Goal: Book appointment/travel/reservation

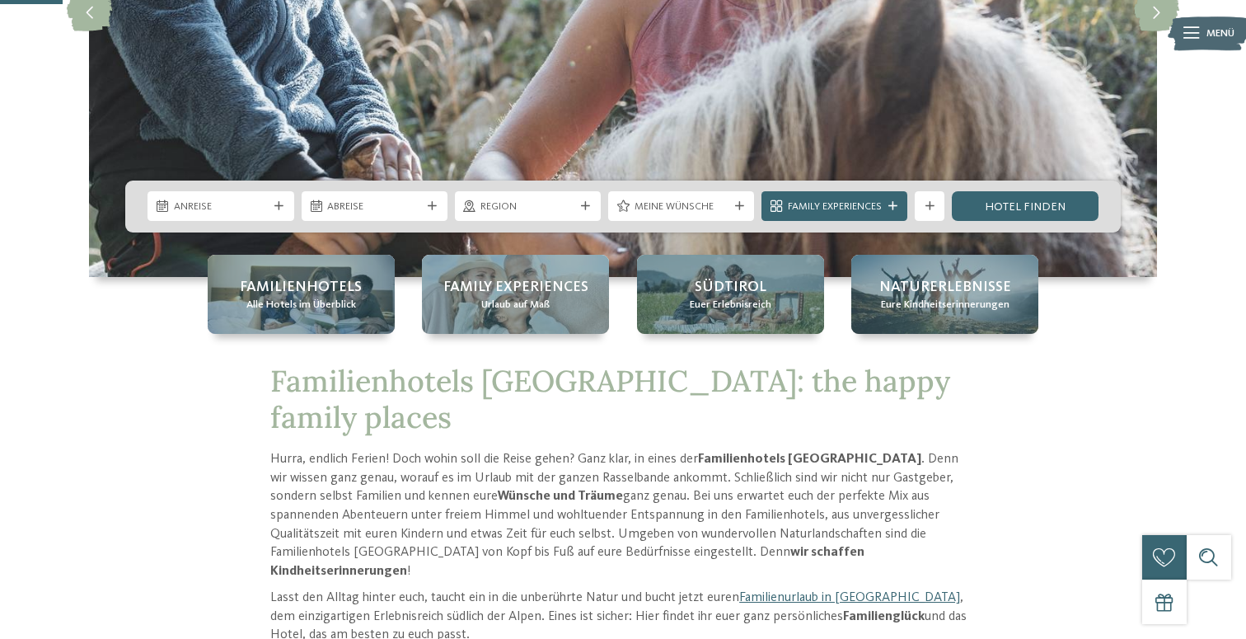
scroll to position [327, 0]
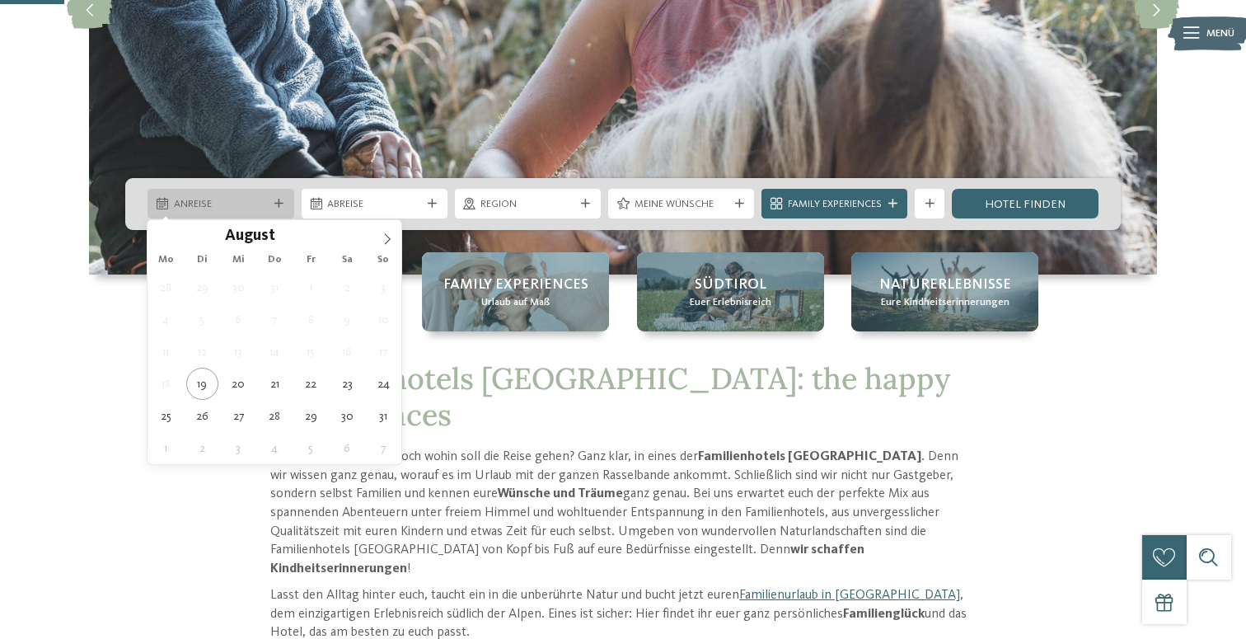
click at [279, 201] on icon at bounding box center [278, 203] width 9 height 9
click at [391, 235] on icon at bounding box center [388, 239] width 12 height 12
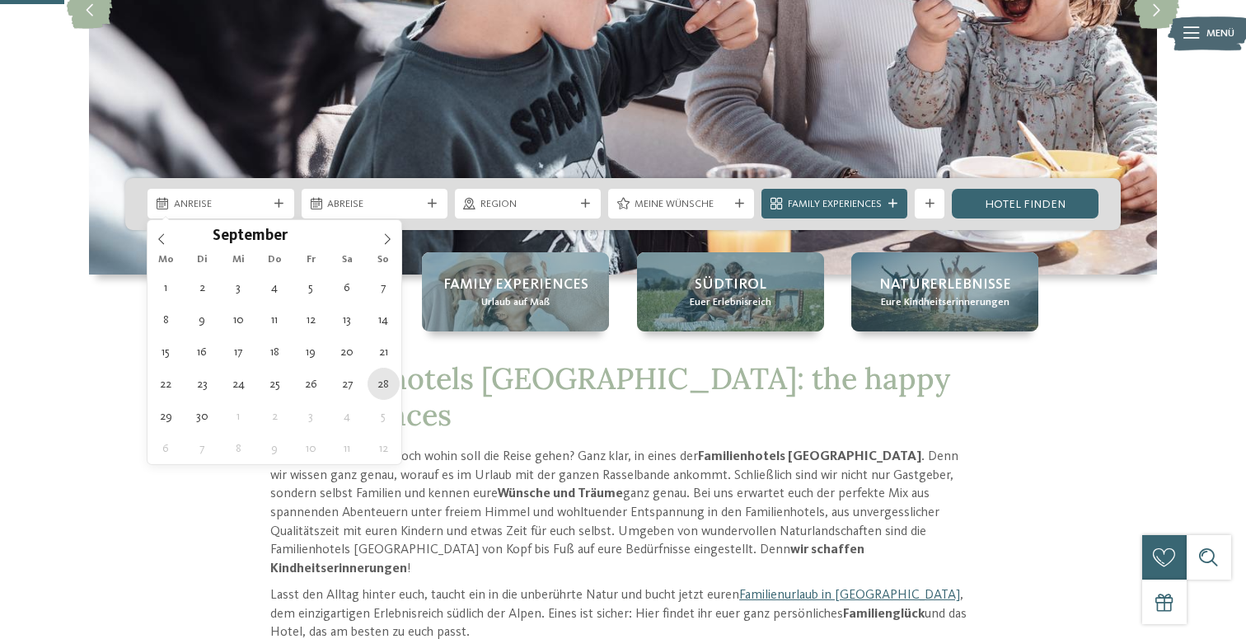
type div "[DATE]"
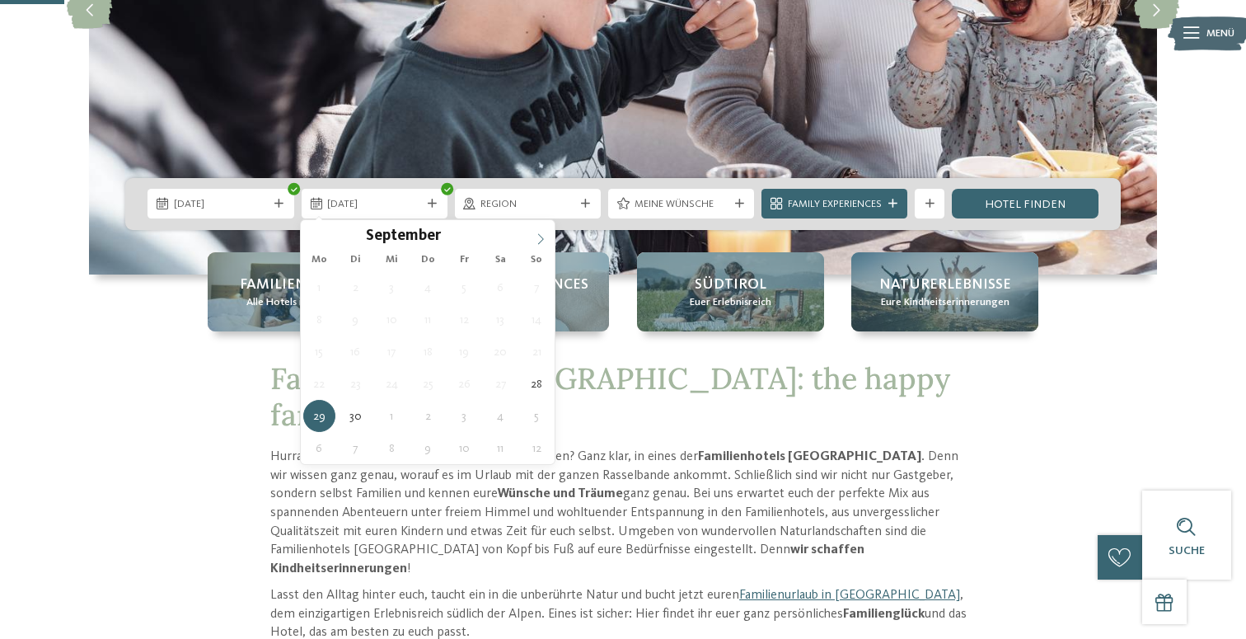
click at [540, 231] on span at bounding box center [541, 234] width 28 height 28
type div "[DATE]"
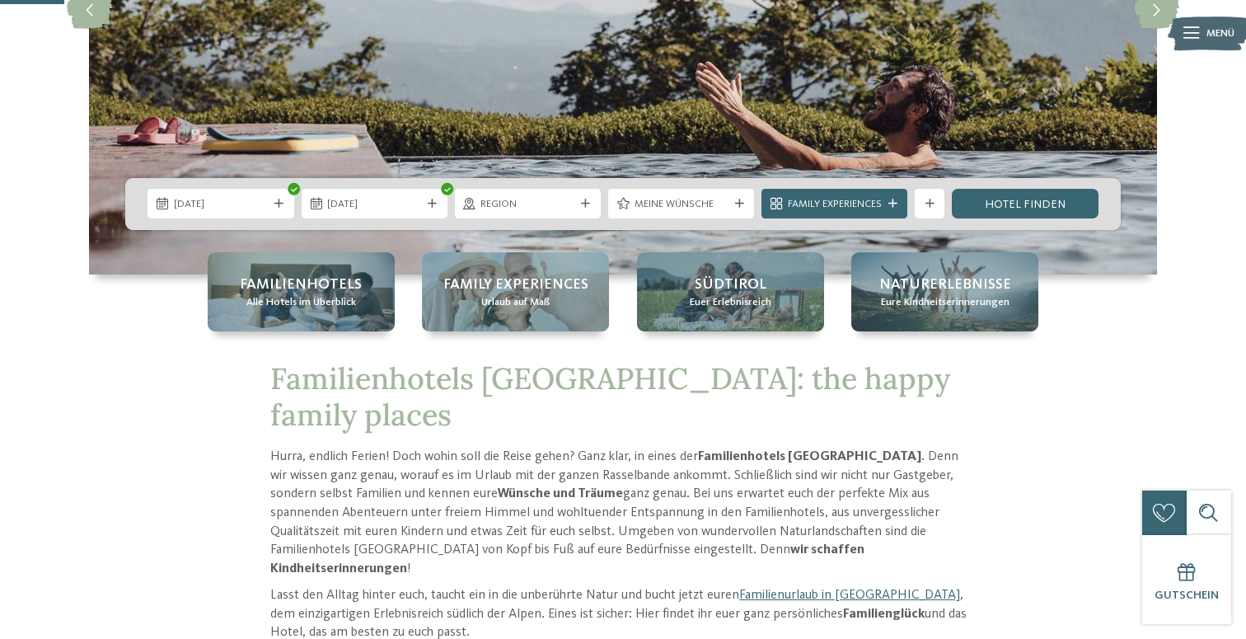
click at [541, 220] on div "[DATE] [DATE]" at bounding box center [622, 204] width 995 height 52
click at [541, 200] on span "Region" at bounding box center [527, 204] width 94 height 15
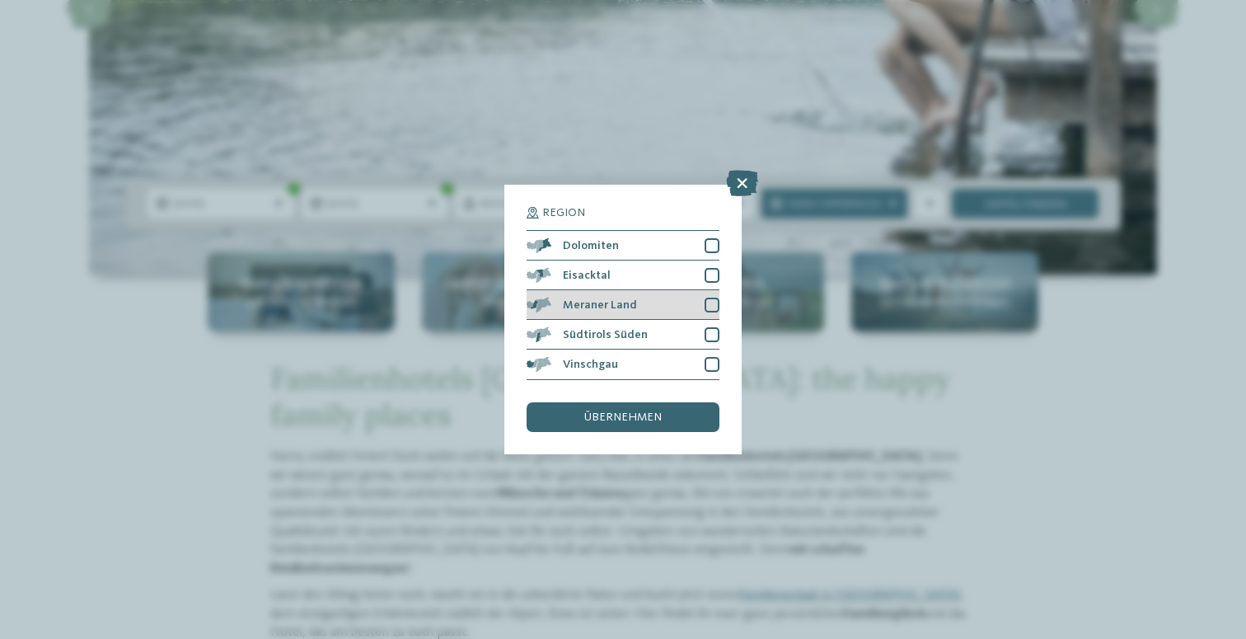
click at [712, 308] on div at bounding box center [712, 304] width 15 height 15
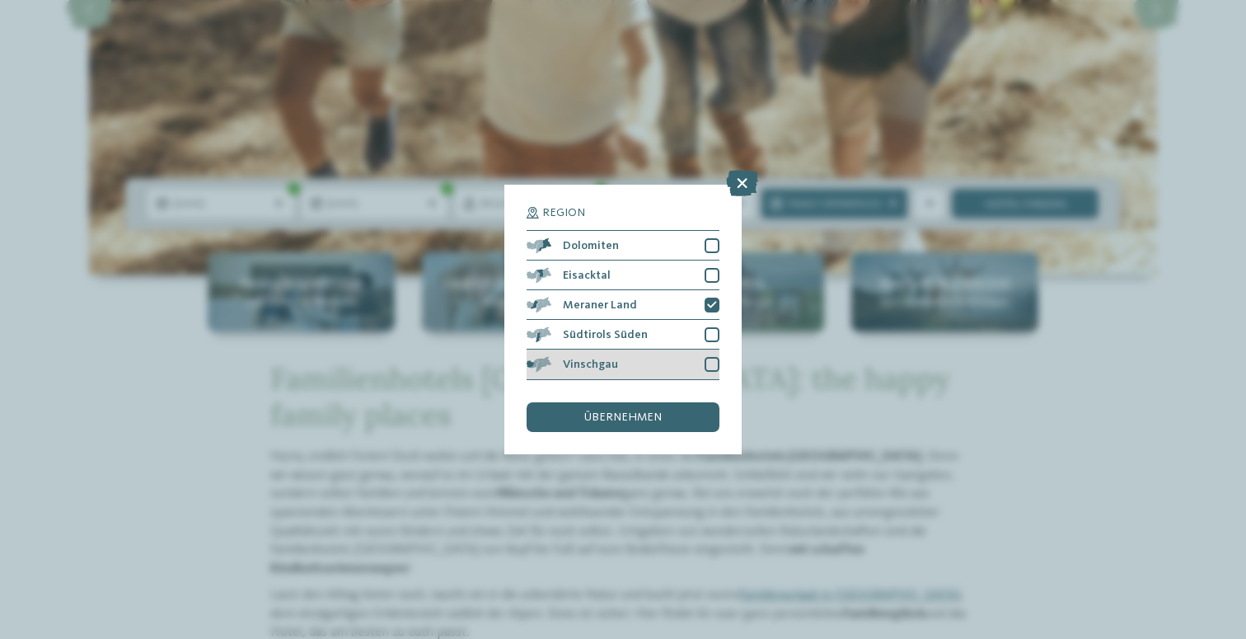
click at [714, 366] on div at bounding box center [712, 364] width 15 height 15
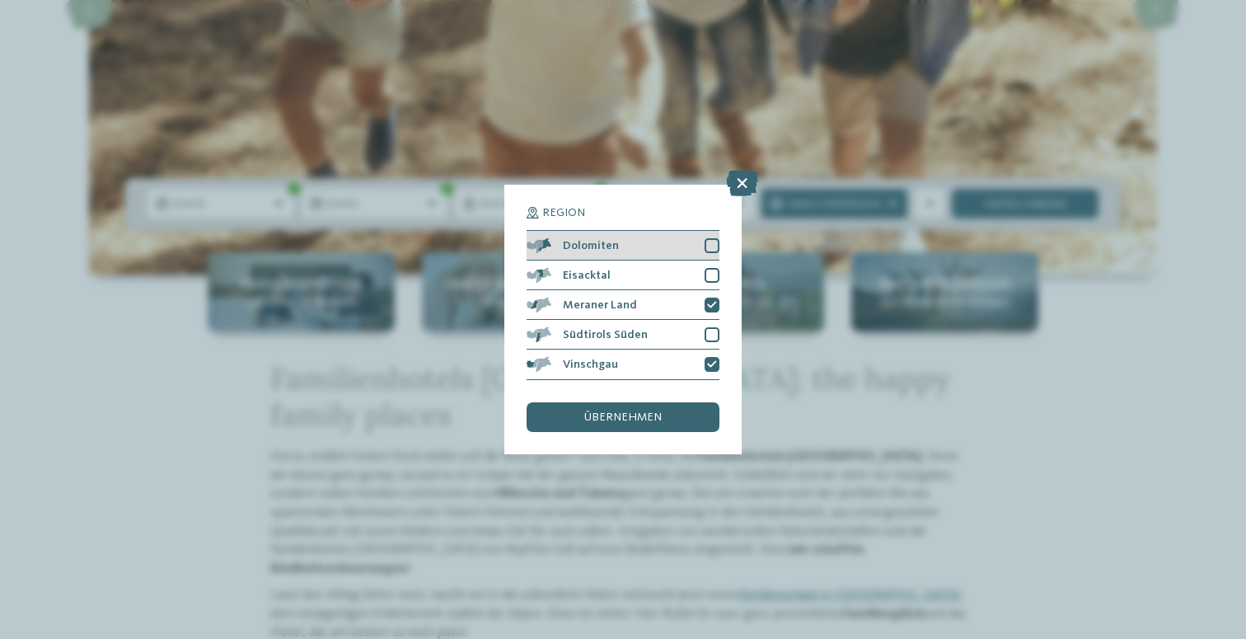
click at [709, 243] on div at bounding box center [712, 245] width 15 height 15
click at [651, 417] on span "übernehmen" at bounding box center [622, 417] width 77 height 12
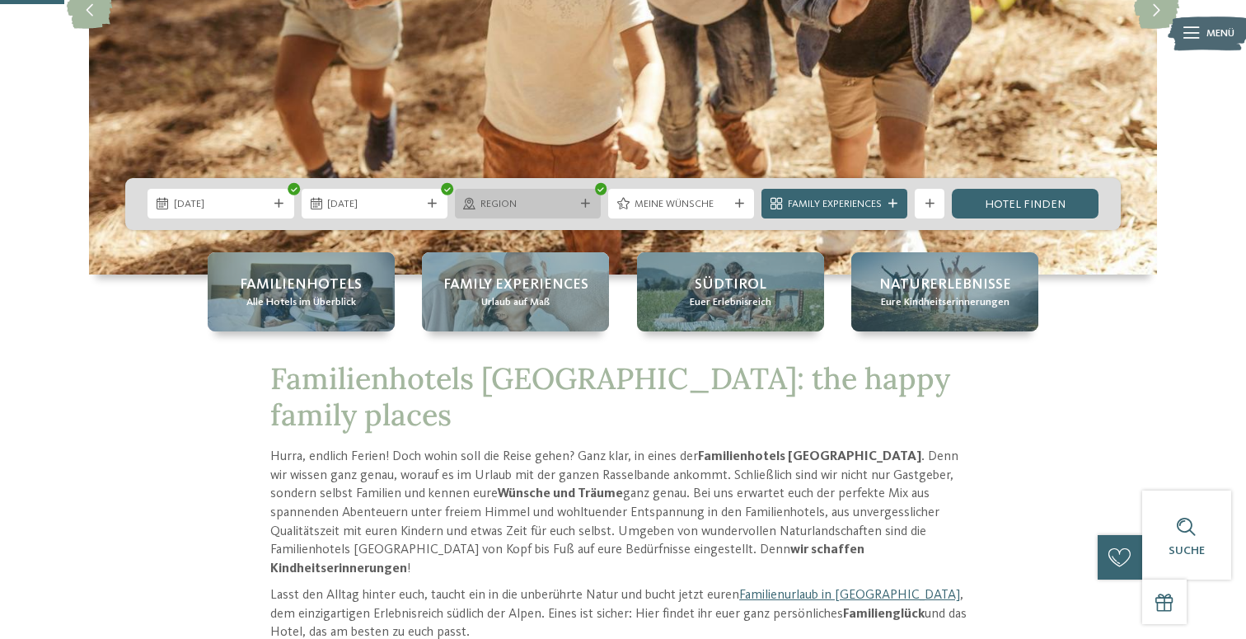
click at [513, 197] on span "Region" at bounding box center [527, 204] width 94 height 15
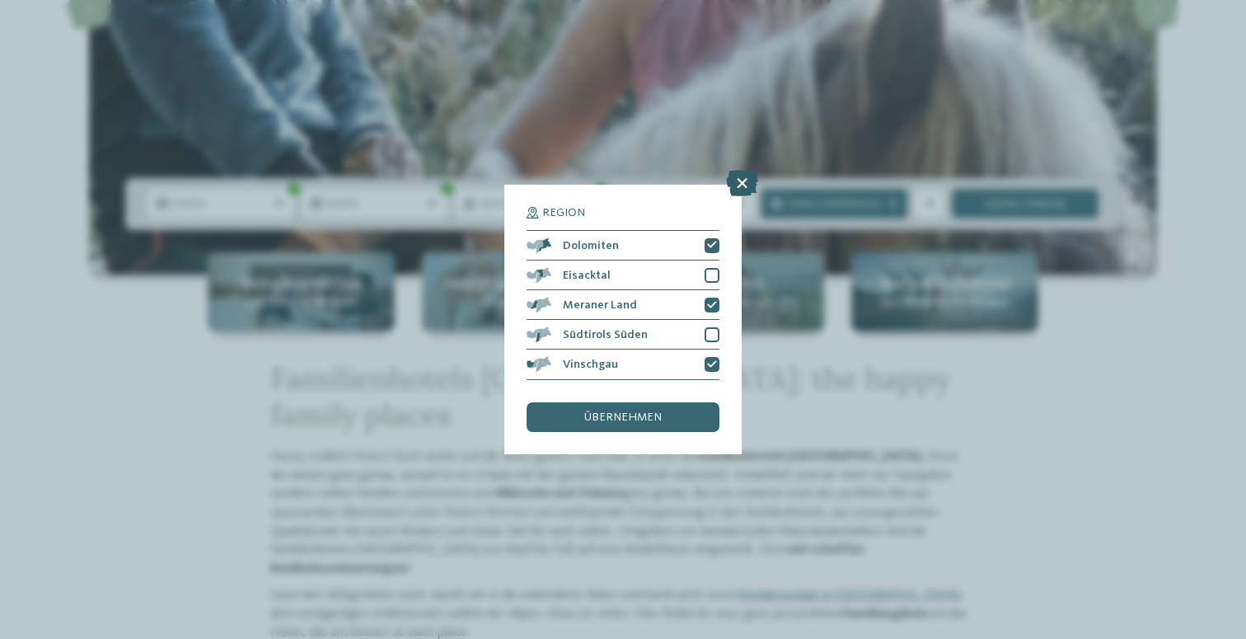
click at [742, 180] on icon at bounding box center [742, 184] width 32 height 26
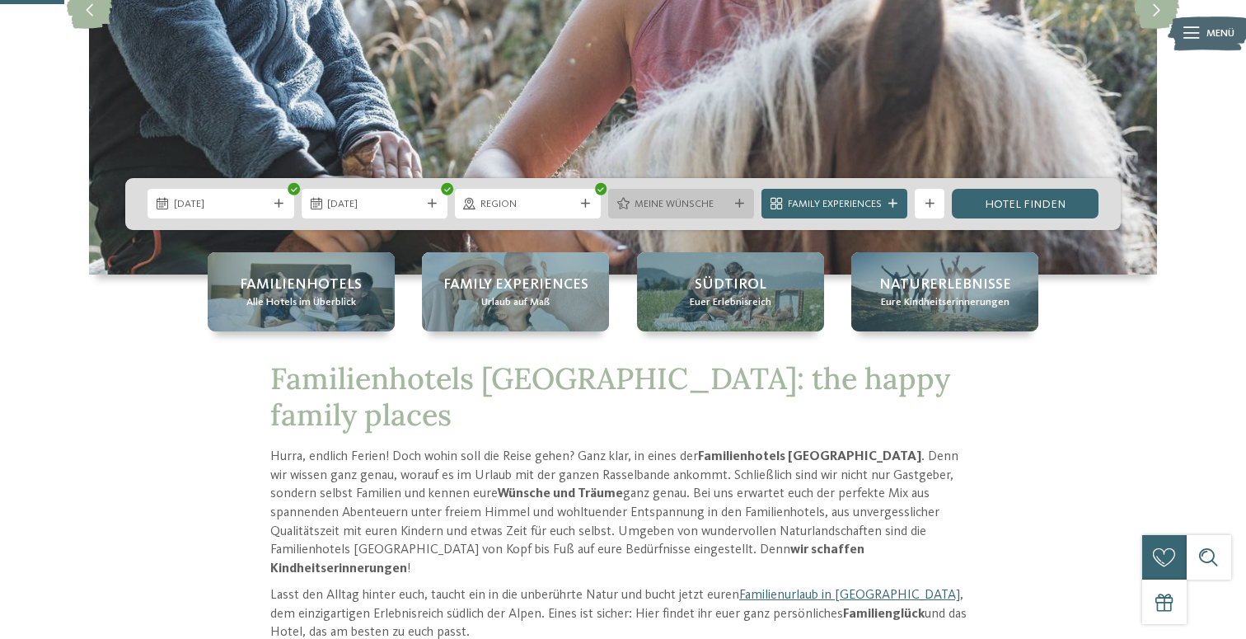
click at [717, 204] on span "Meine Wünsche" at bounding box center [682, 204] width 94 height 15
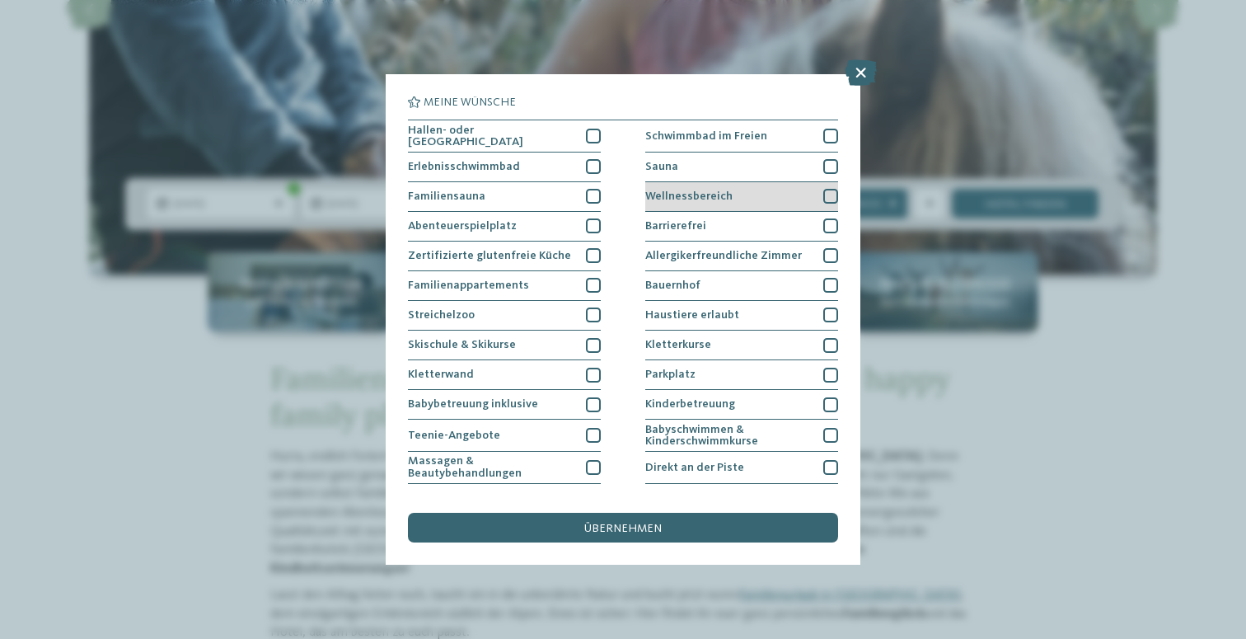
click at [831, 190] on div at bounding box center [830, 196] width 15 height 15
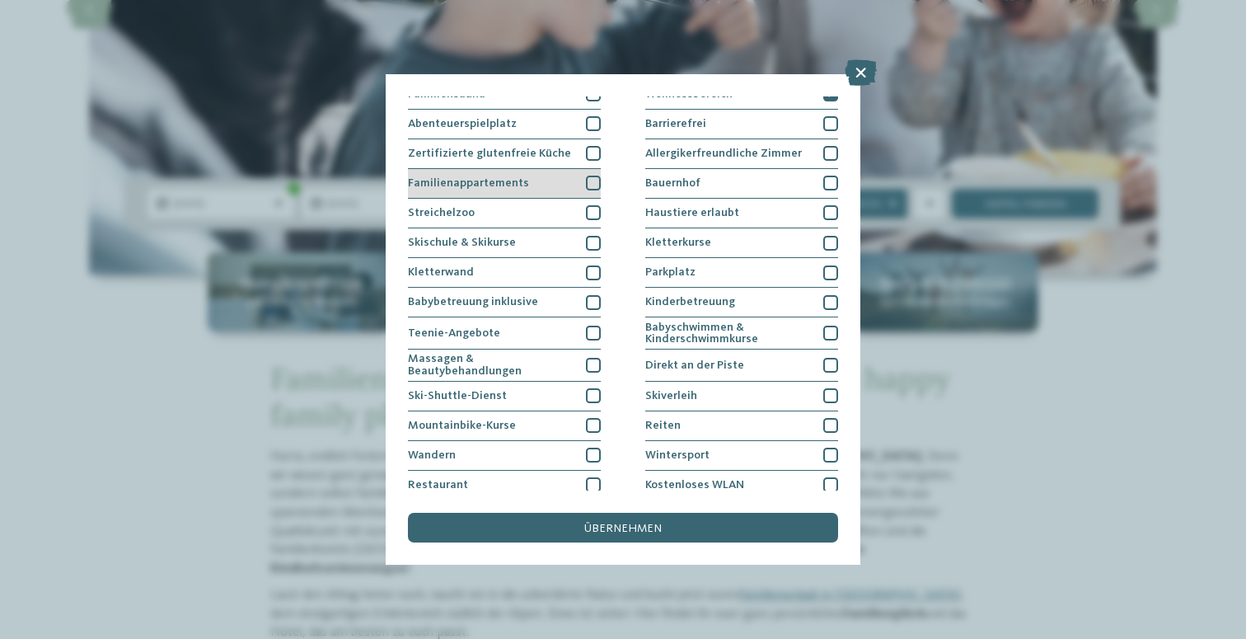
scroll to position [139, 0]
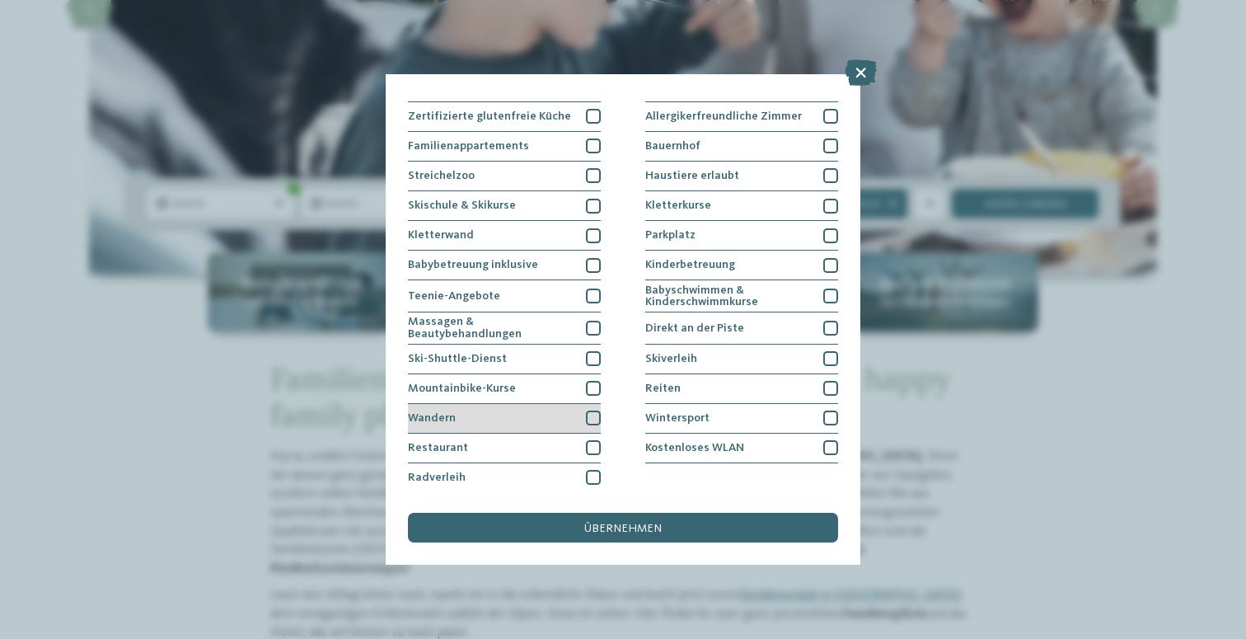
click at [592, 421] on div at bounding box center [593, 417] width 15 height 15
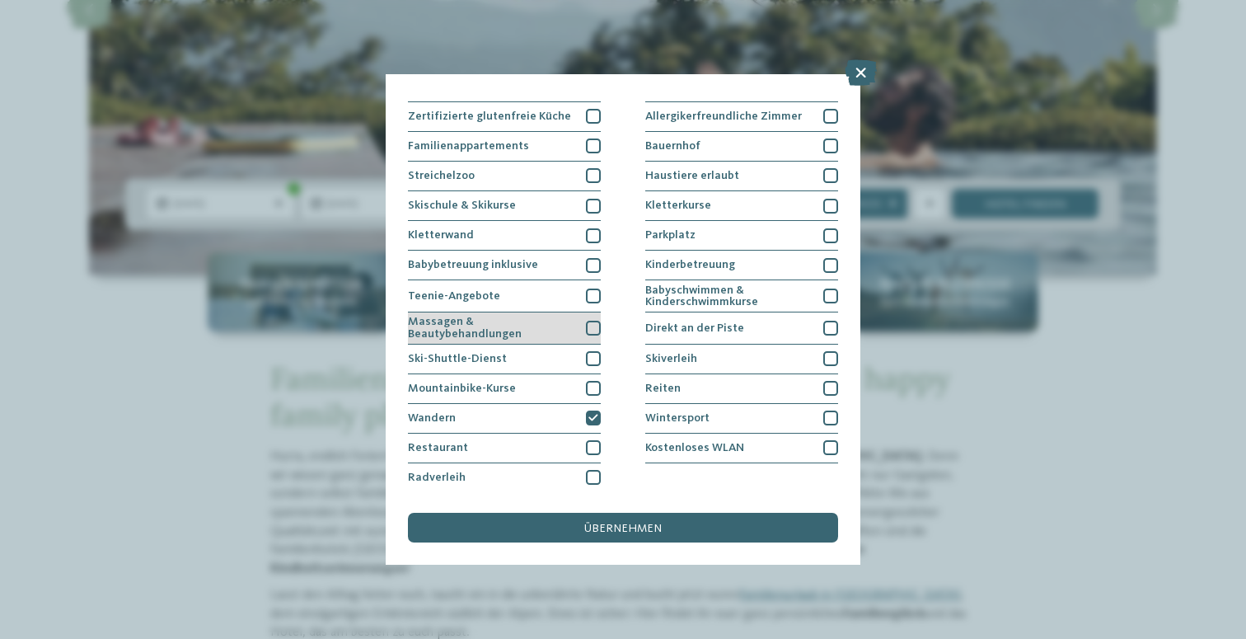
click at [593, 329] on div at bounding box center [593, 328] width 15 height 15
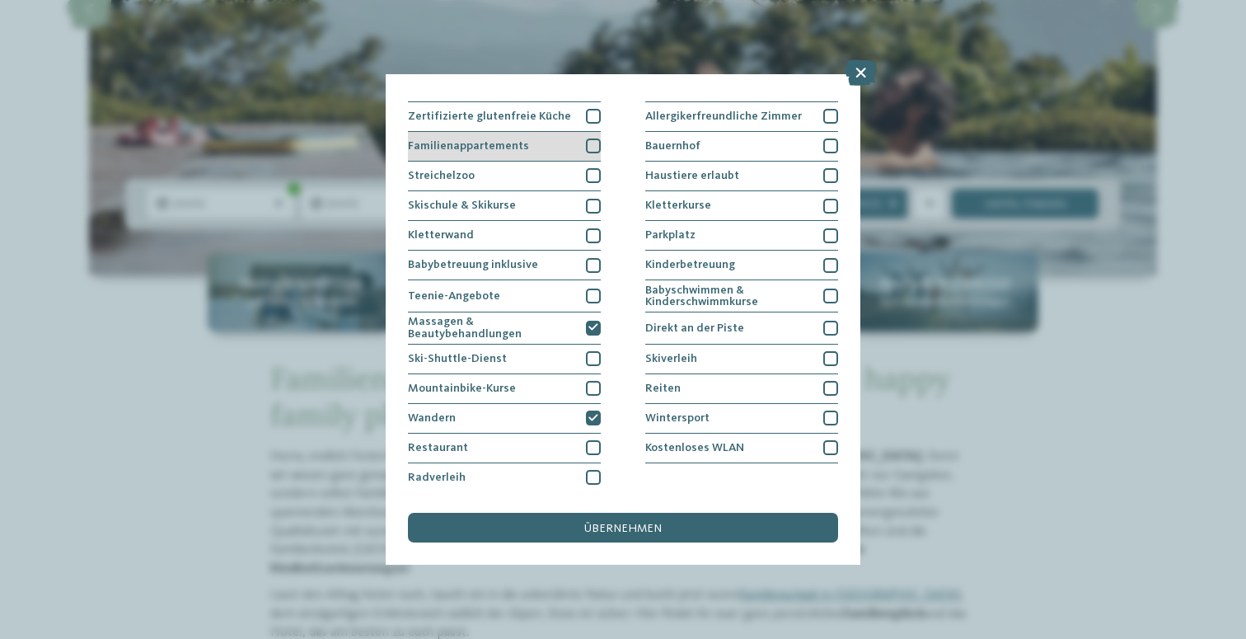
click at [592, 150] on div at bounding box center [593, 145] width 15 height 15
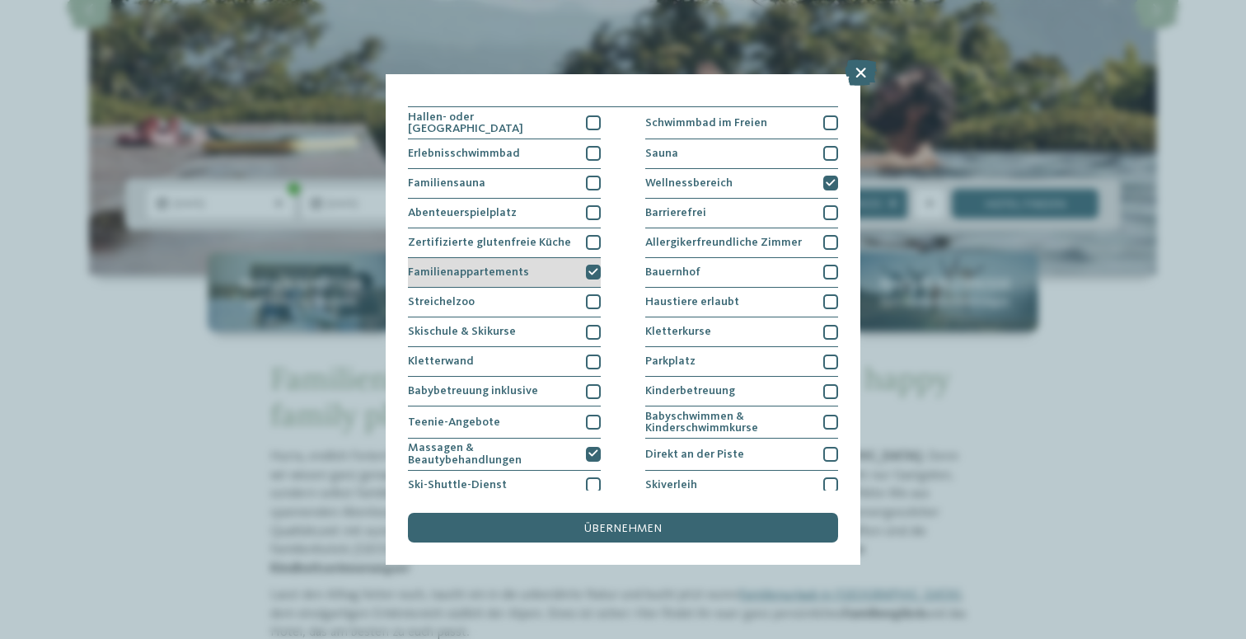
scroll to position [9, 0]
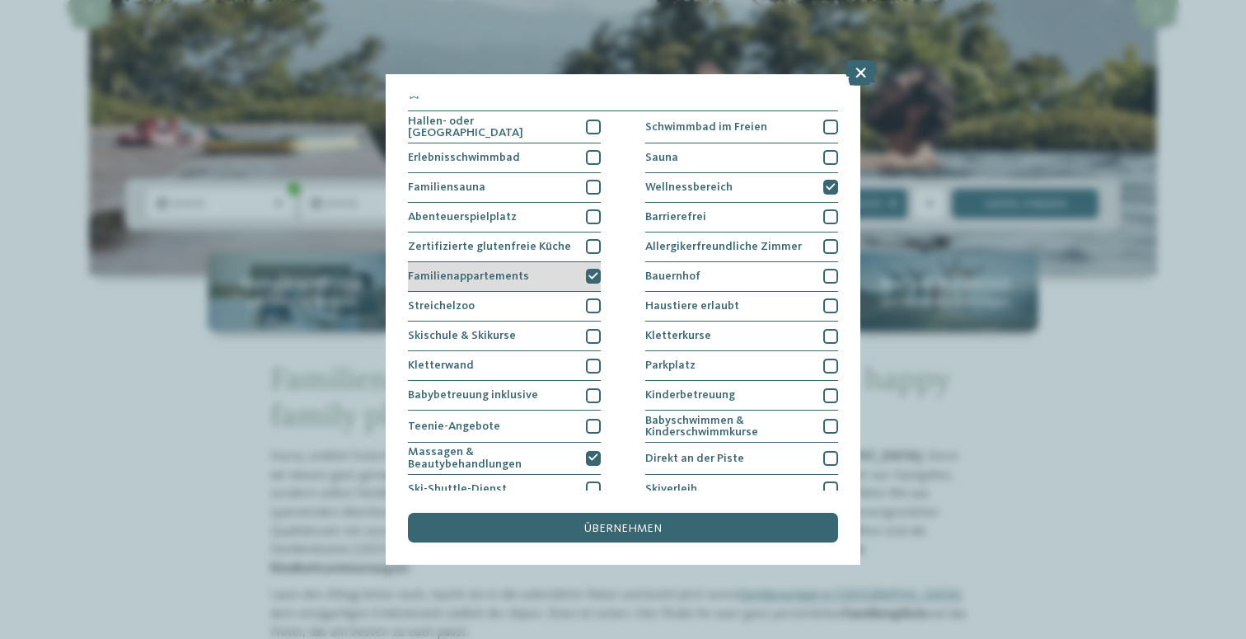
click at [589, 272] on icon at bounding box center [593, 276] width 10 height 9
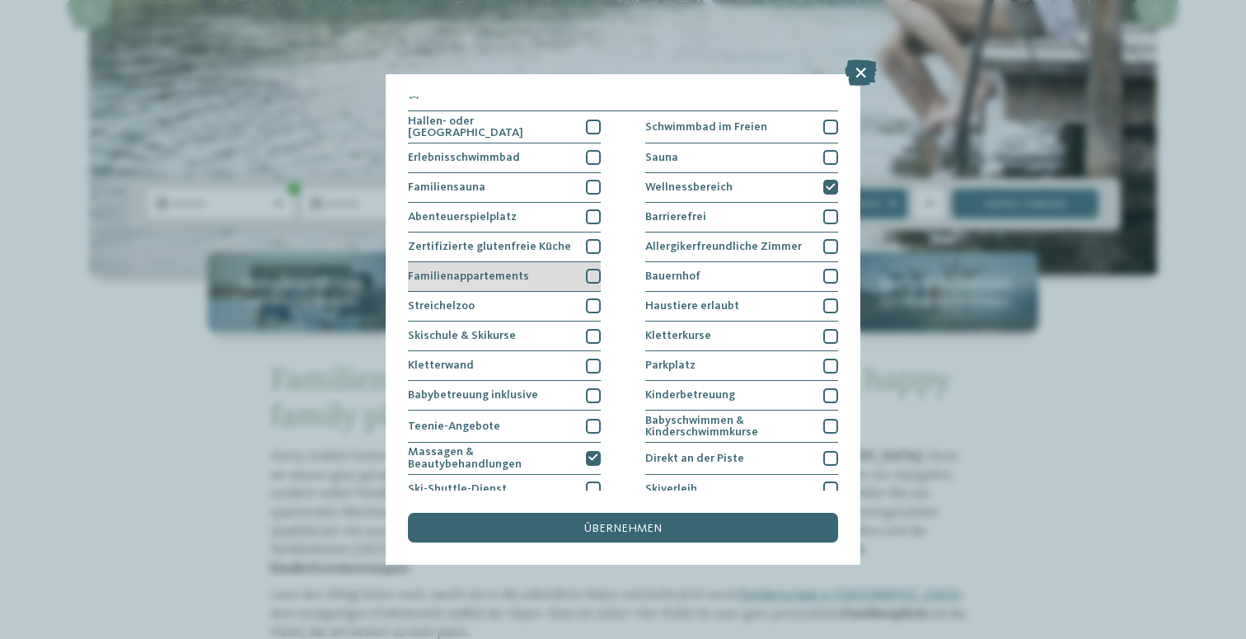
scroll to position [0, 0]
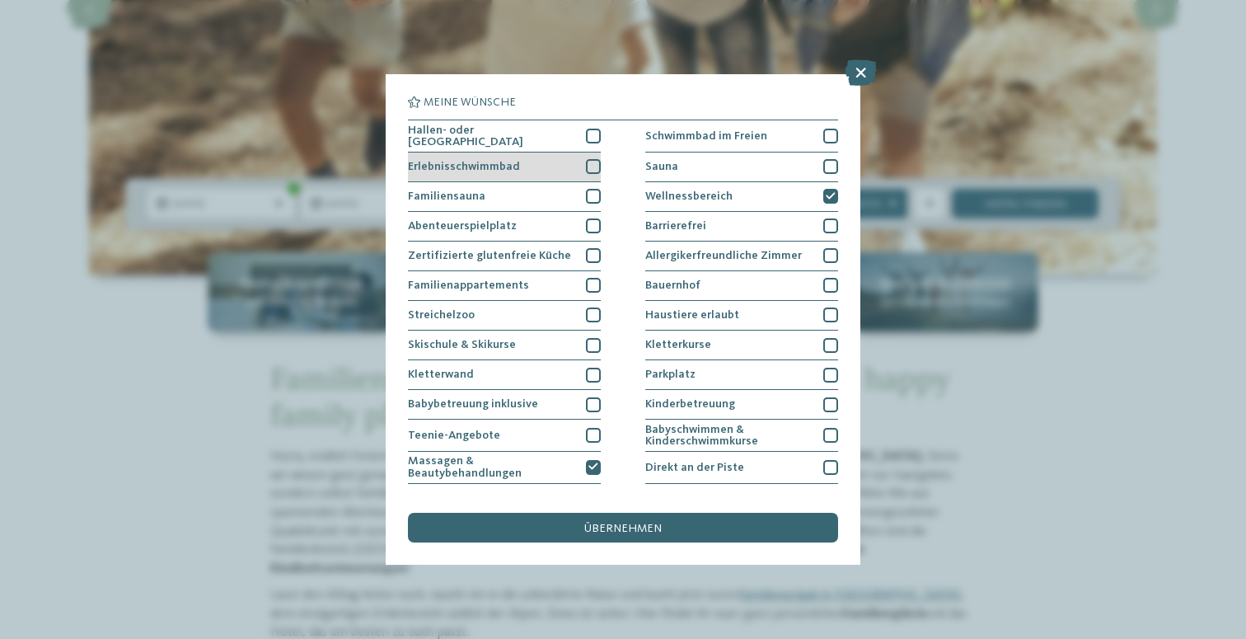
click at [589, 166] on div at bounding box center [593, 166] width 15 height 15
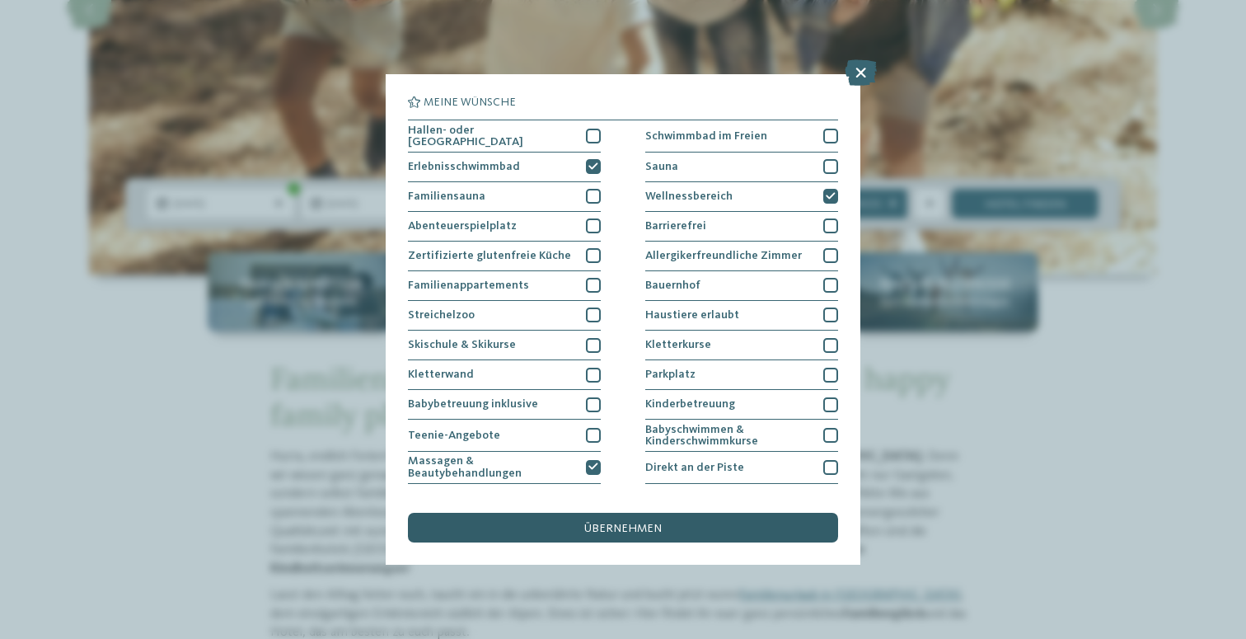
click at [738, 521] on div "übernehmen" at bounding box center [623, 528] width 430 height 30
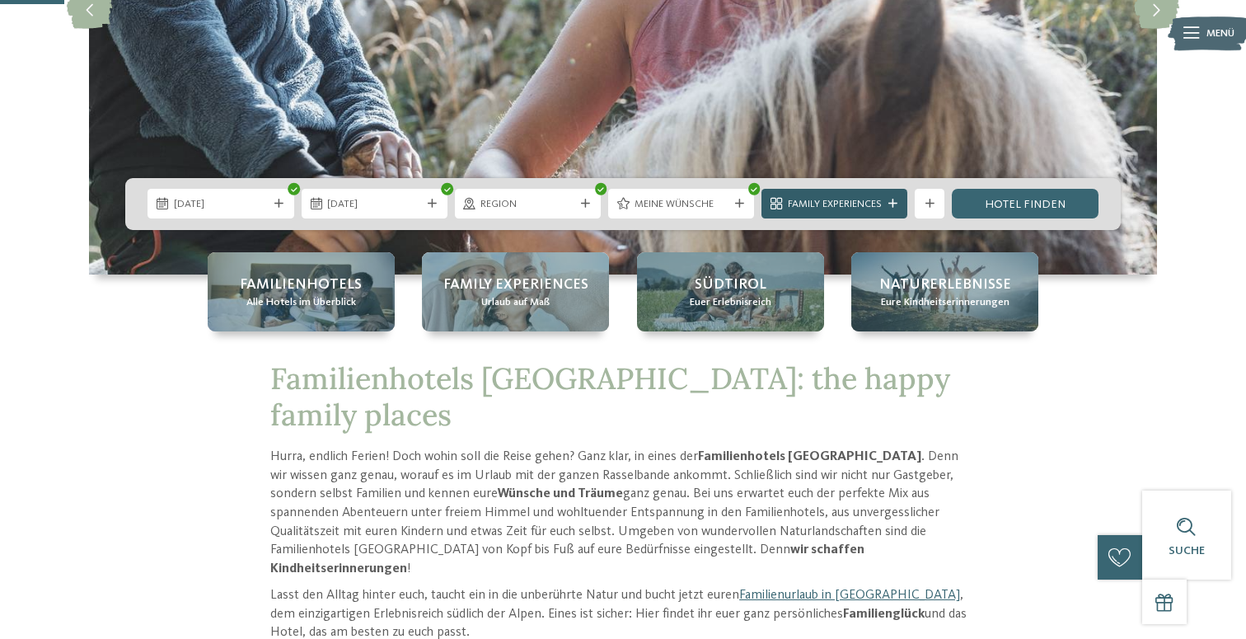
click at [879, 209] on span "Family Experiences" at bounding box center [835, 204] width 94 height 15
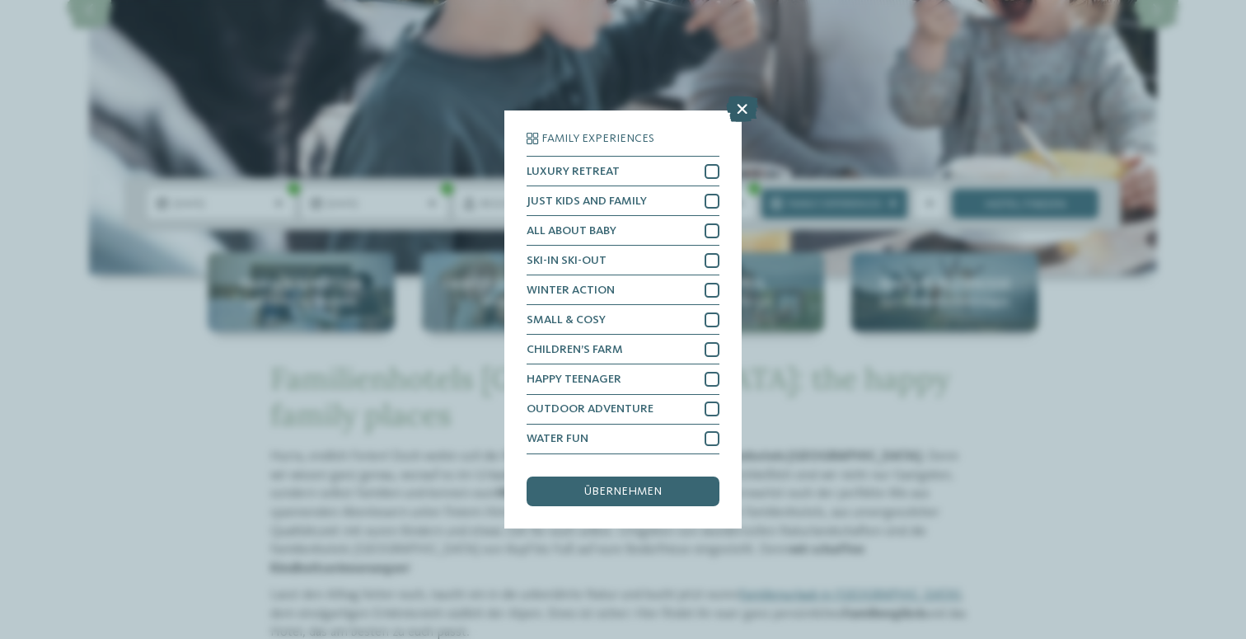
click at [739, 114] on icon at bounding box center [742, 109] width 32 height 26
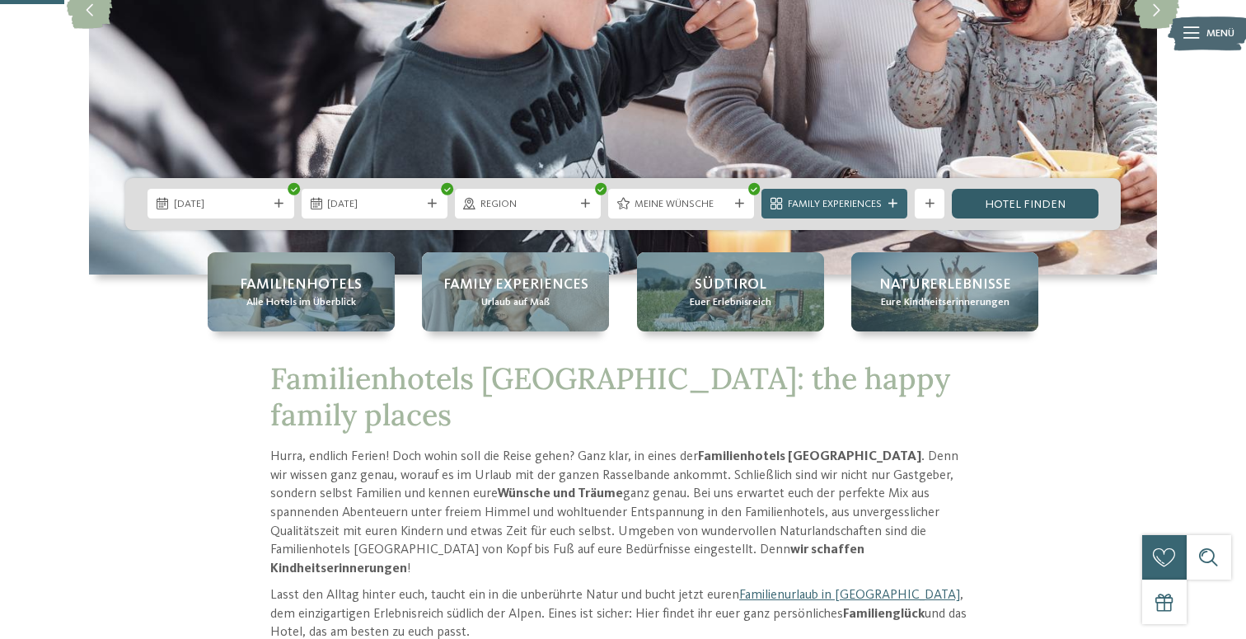
click at [1040, 202] on link "Hotel finden" at bounding box center [1025, 204] width 146 height 30
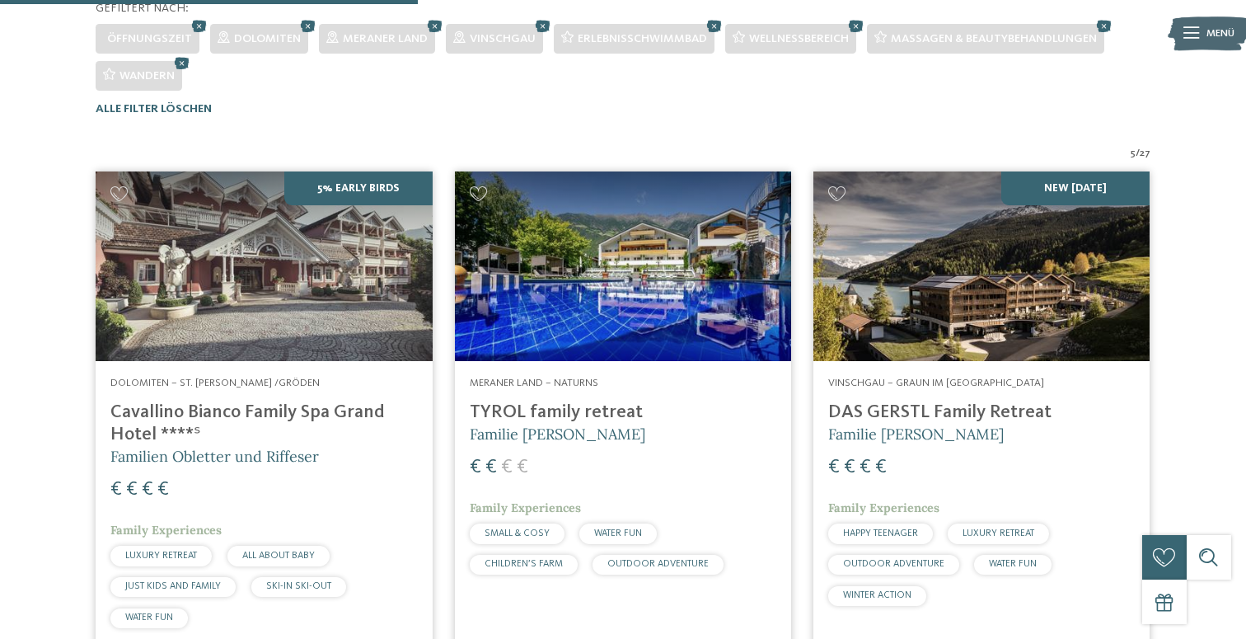
scroll to position [435, 0]
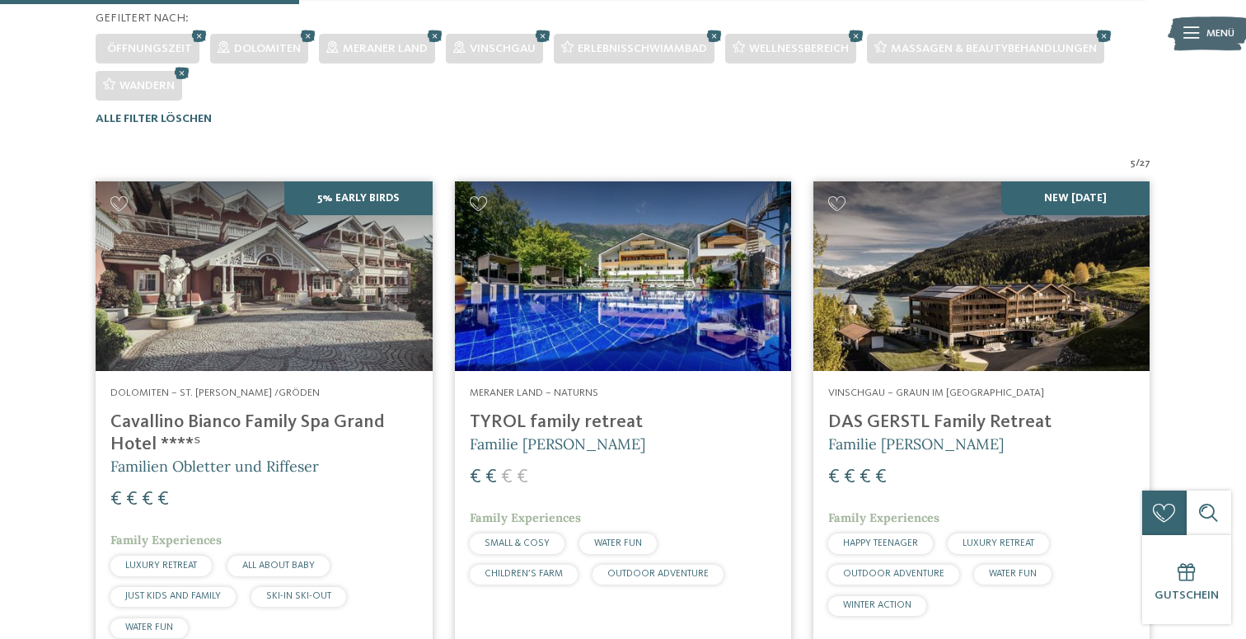
click at [736, 316] on img at bounding box center [623, 276] width 336 height 190
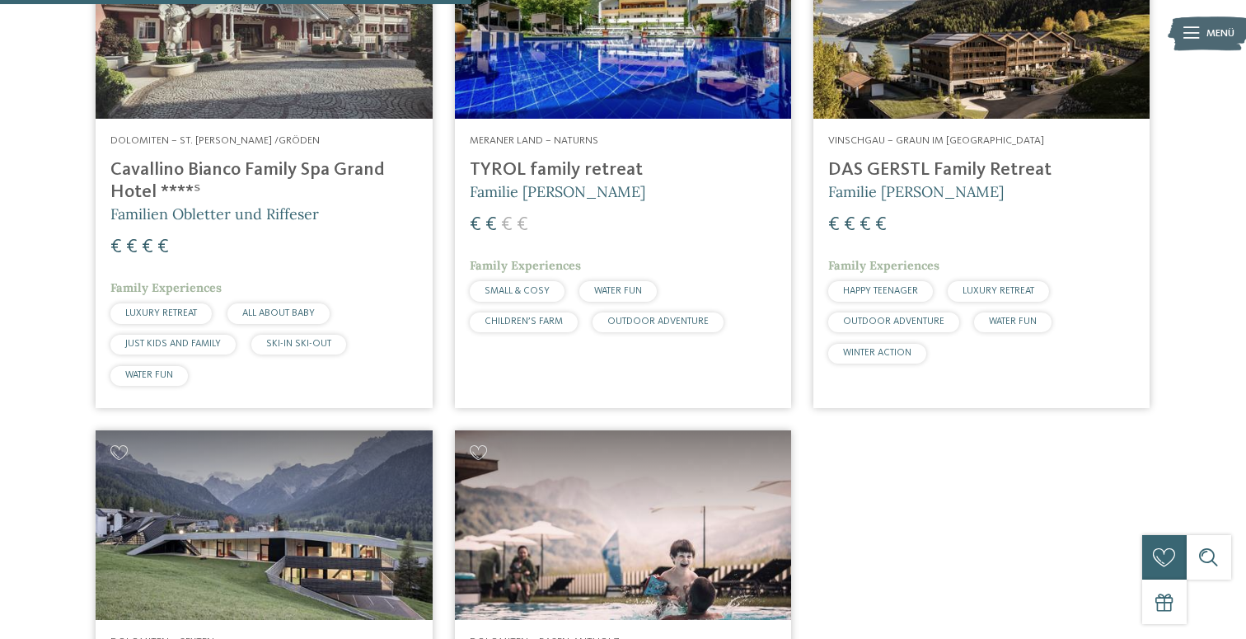
scroll to position [691, 0]
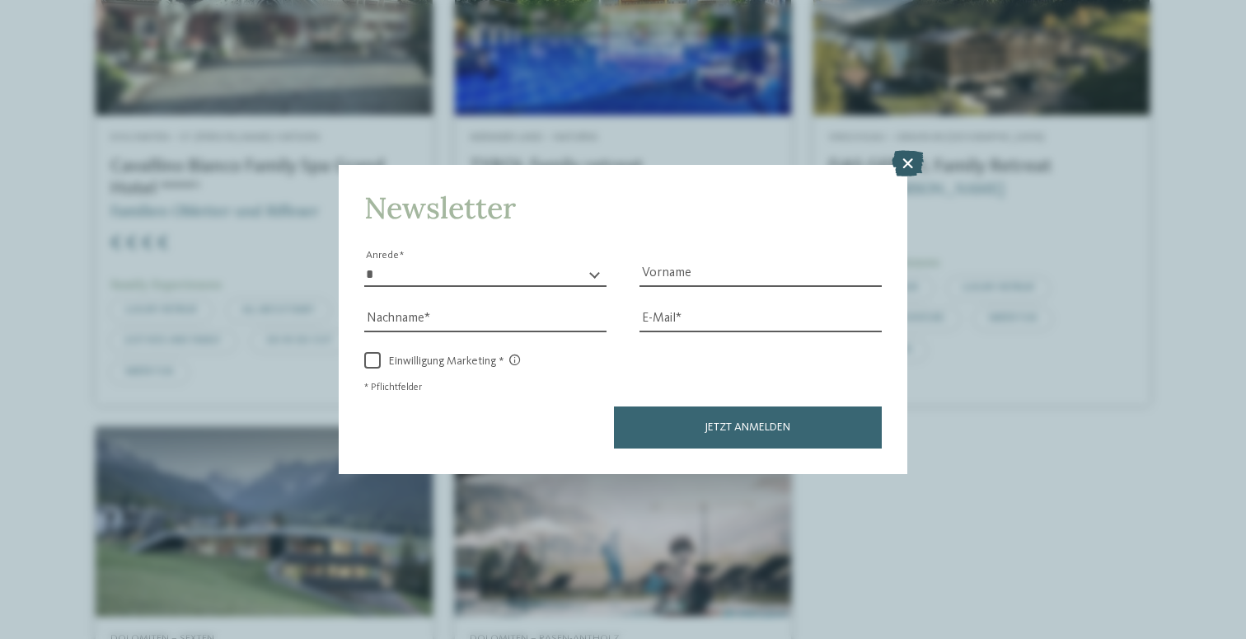
click at [916, 157] on icon at bounding box center [908, 163] width 32 height 26
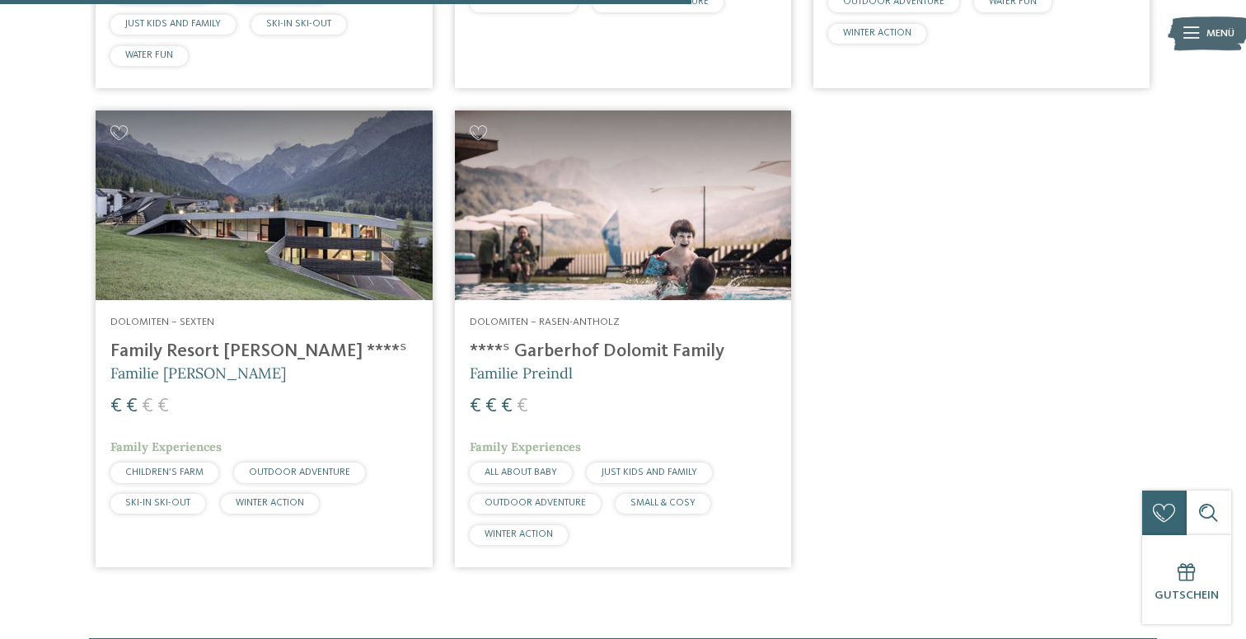
scroll to position [1005, 0]
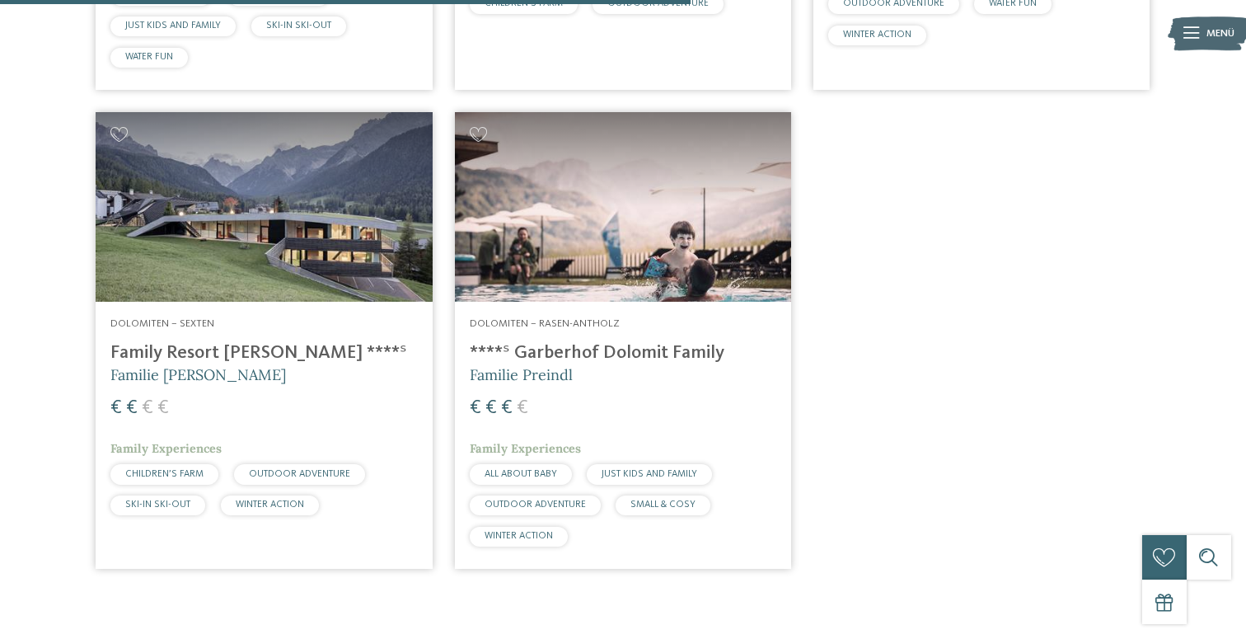
click at [305, 305] on div "Dolomiten – Sexten Family Resort Rainer ****ˢ Familie Rainer € € € € Family Exp…" at bounding box center [264, 420] width 336 height 236
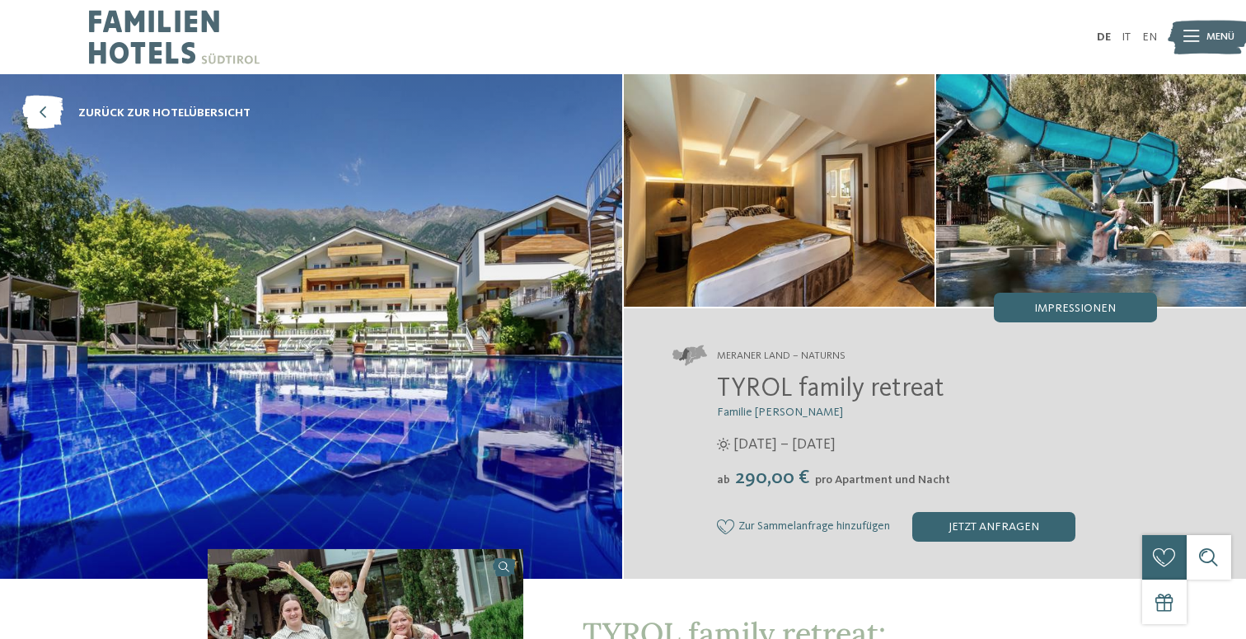
click at [566, 322] on img at bounding box center [311, 326] width 622 height 504
click at [795, 246] on img at bounding box center [779, 190] width 311 height 232
click at [1057, 317] on div "Impressionen" at bounding box center [1075, 308] width 163 height 30
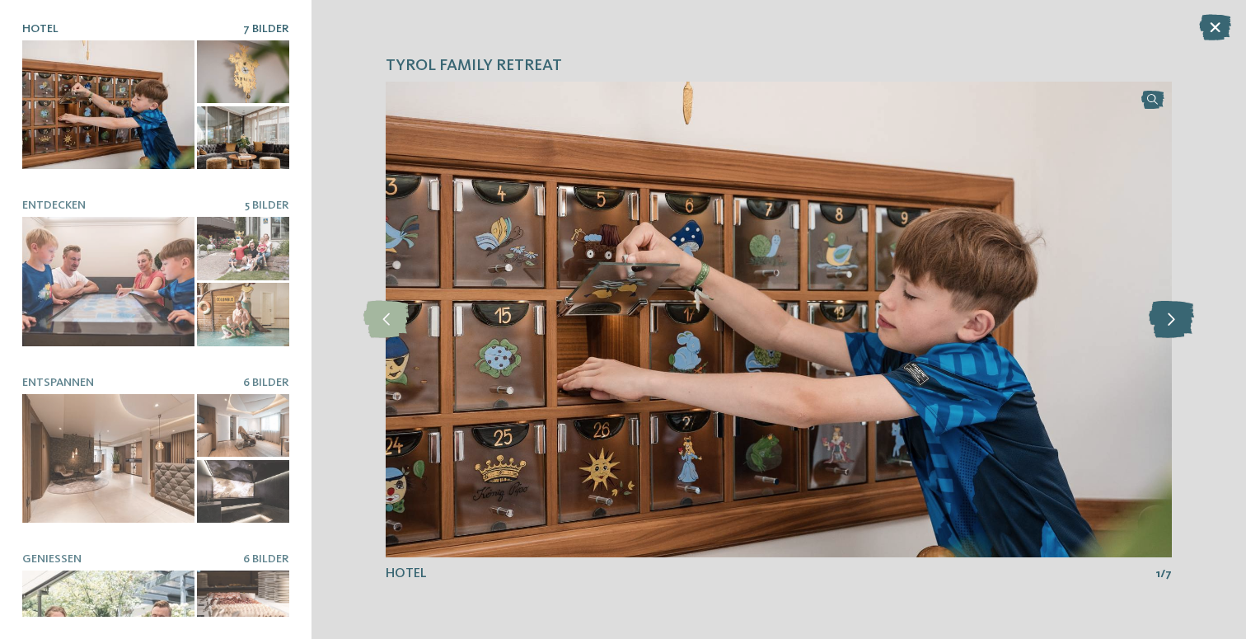
click at [1171, 331] on icon at bounding box center [1171, 319] width 45 height 37
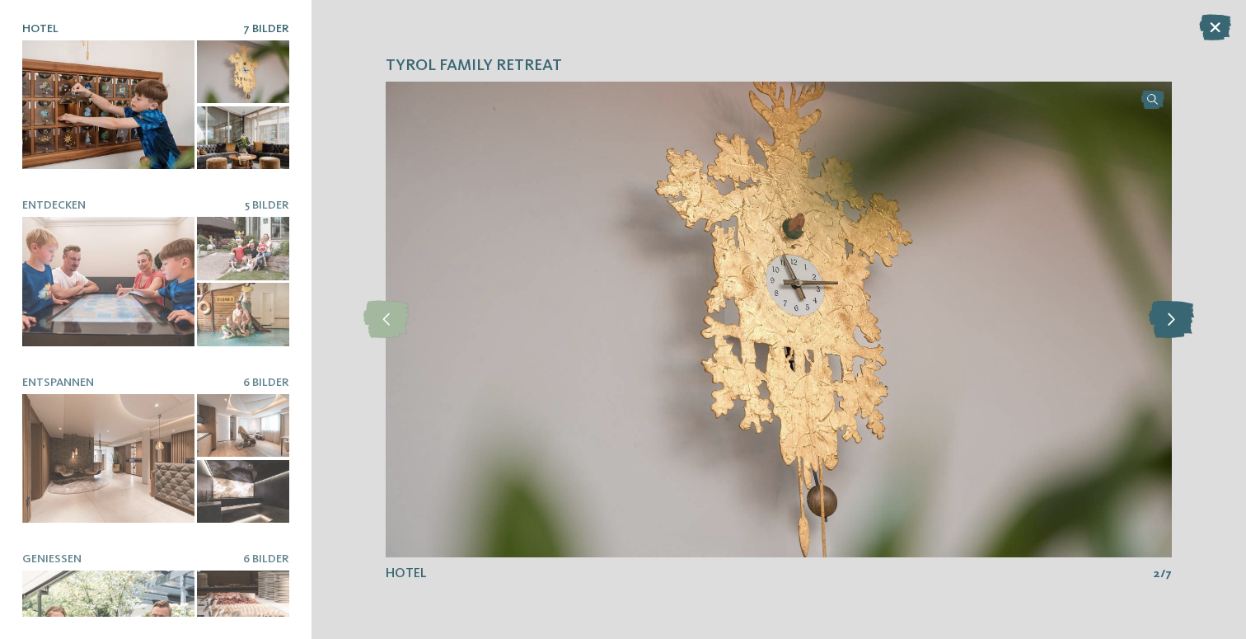
click at [1171, 331] on icon at bounding box center [1171, 319] width 45 height 37
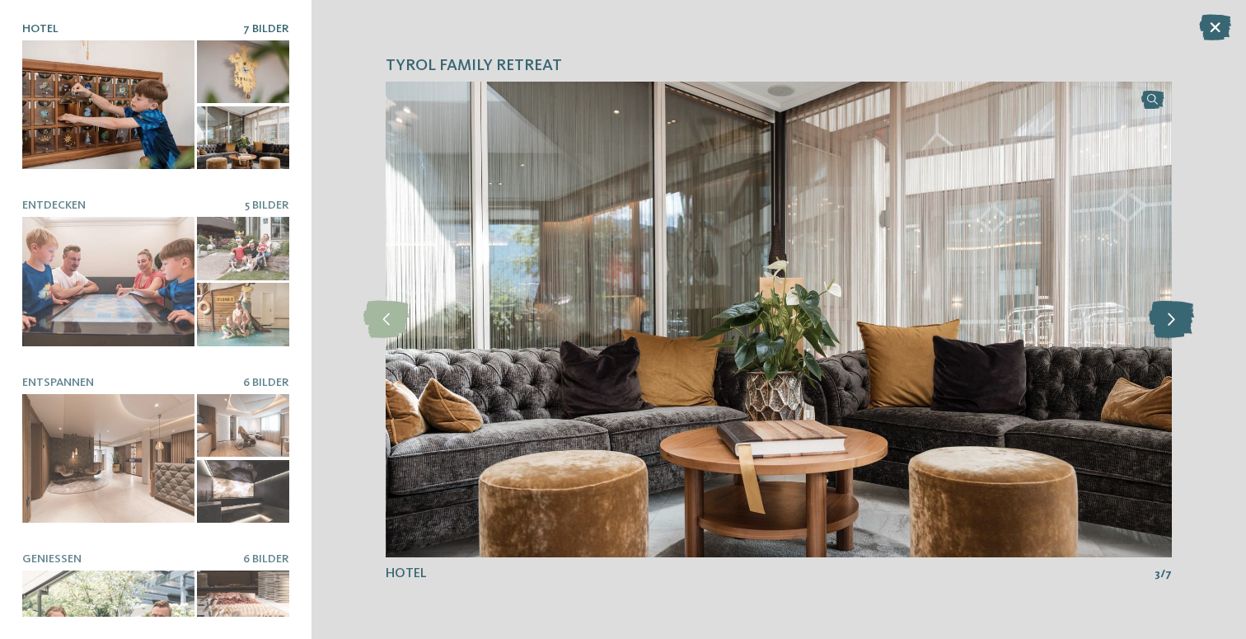
click at [1171, 331] on icon at bounding box center [1171, 319] width 45 height 37
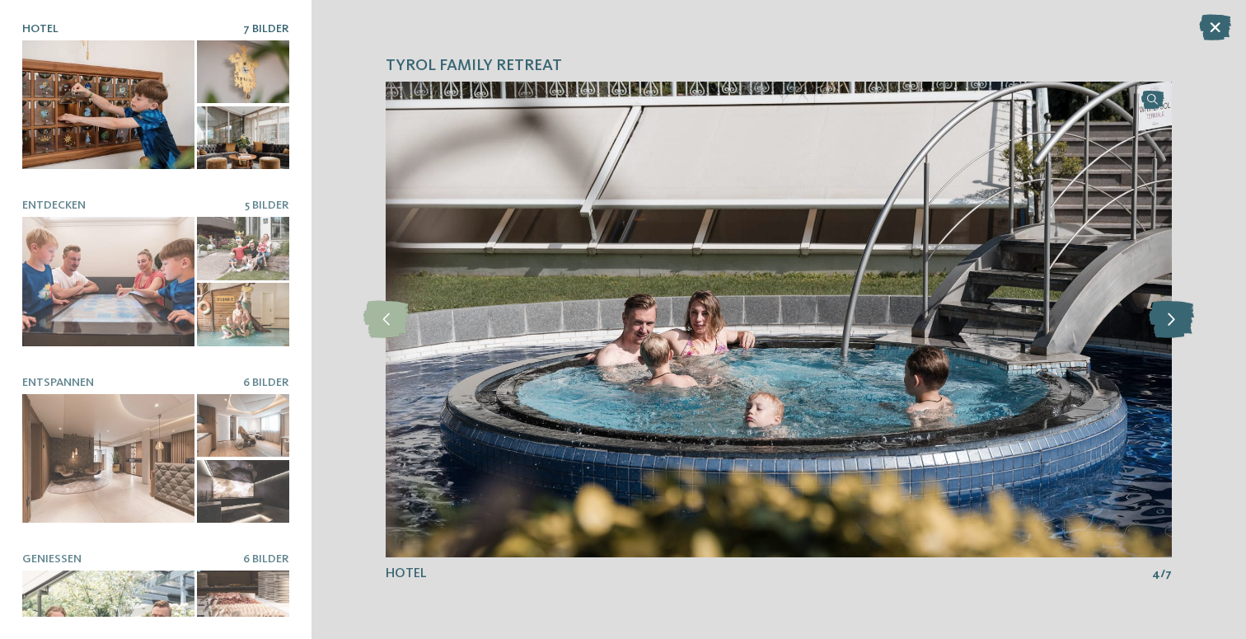
click at [1171, 331] on icon at bounding box center [1171, 319] width 45 height 37
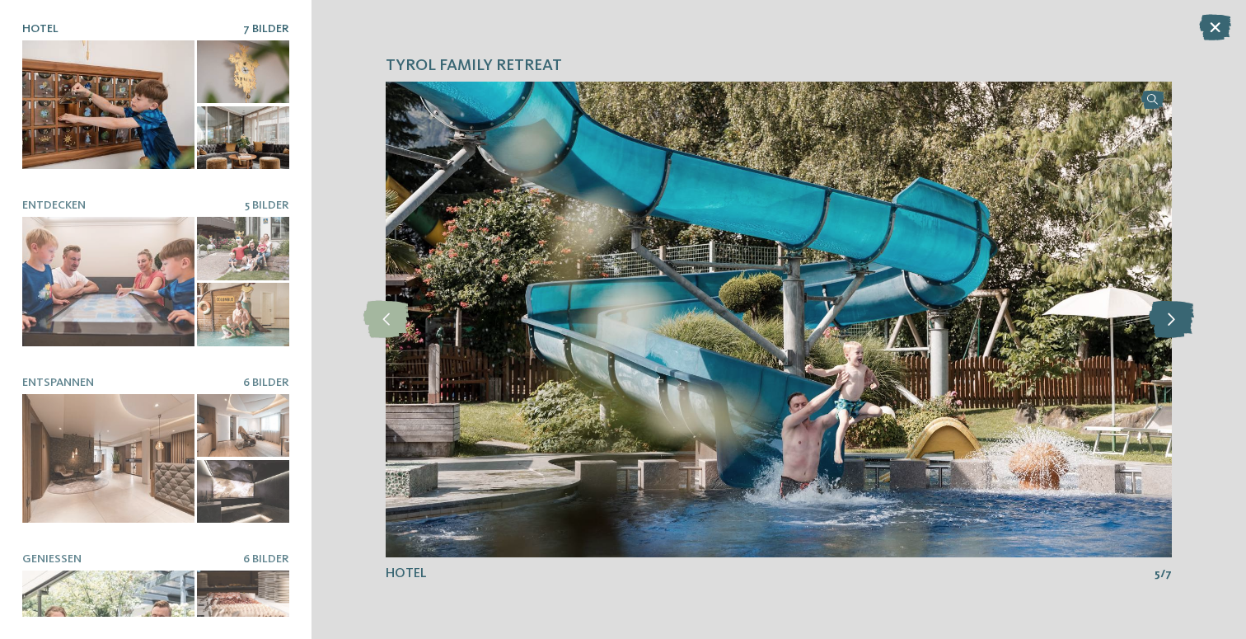
click at [1171, 331] on icon at bounding box center [1171, 319] width 45 height 37
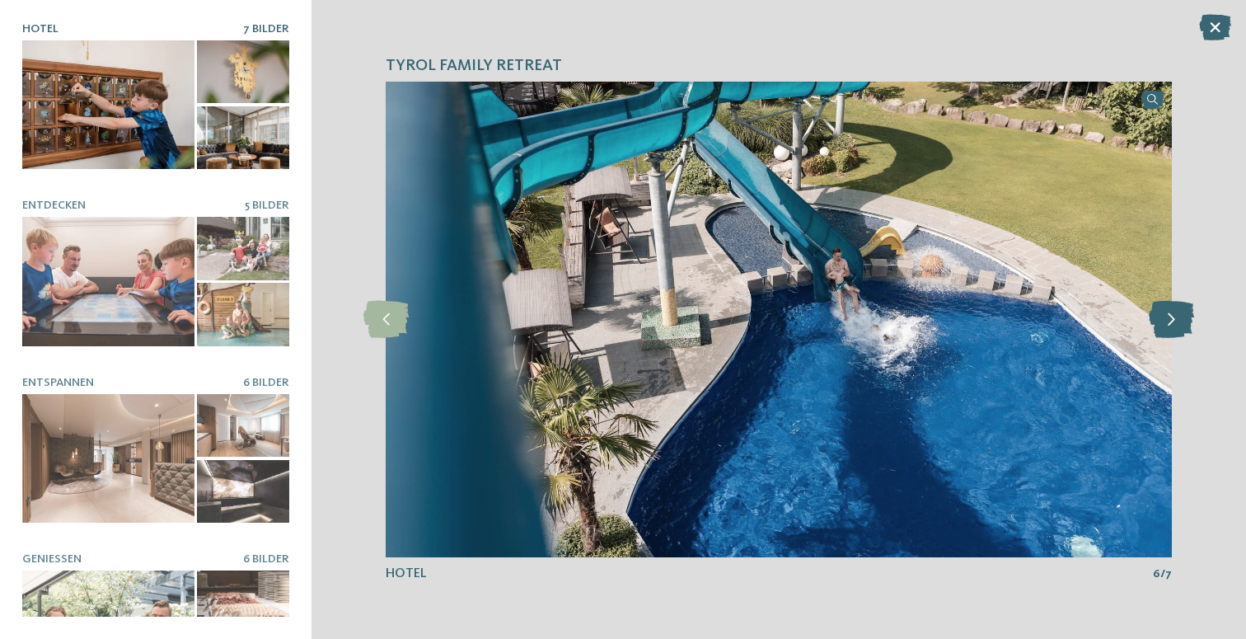
click at [1171, 331] on icon at bounding box center [1171, 319] width 45 height 37
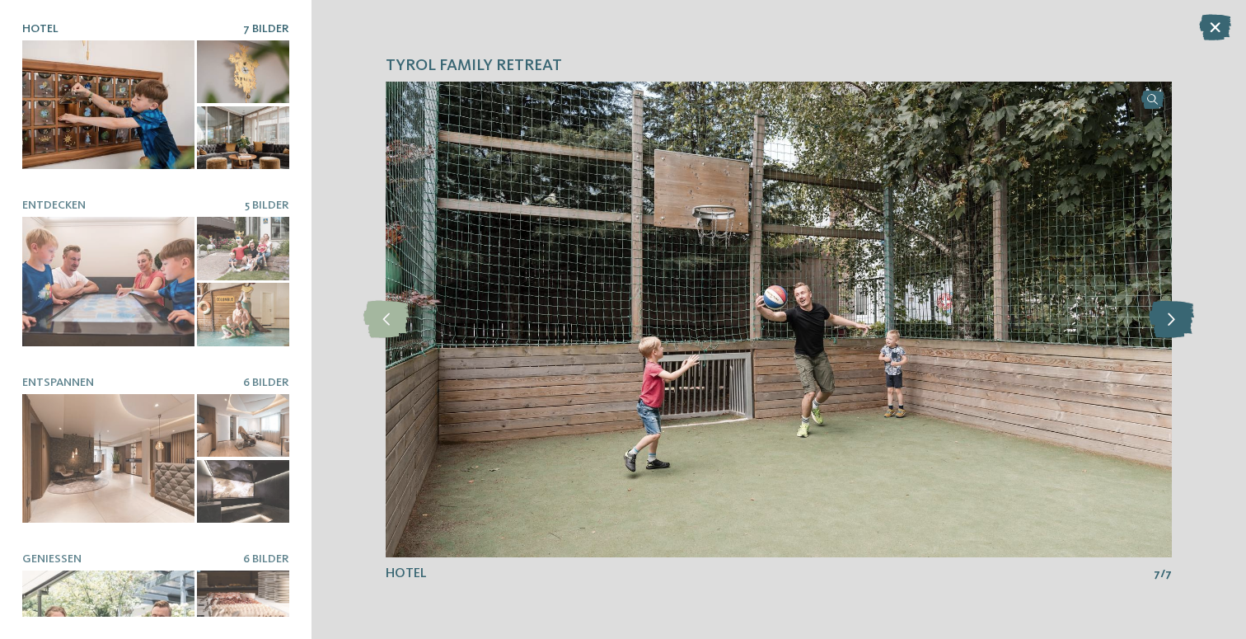
click at [1171, 331] on icon at bounding box center [1171, 319] width 45 height 37
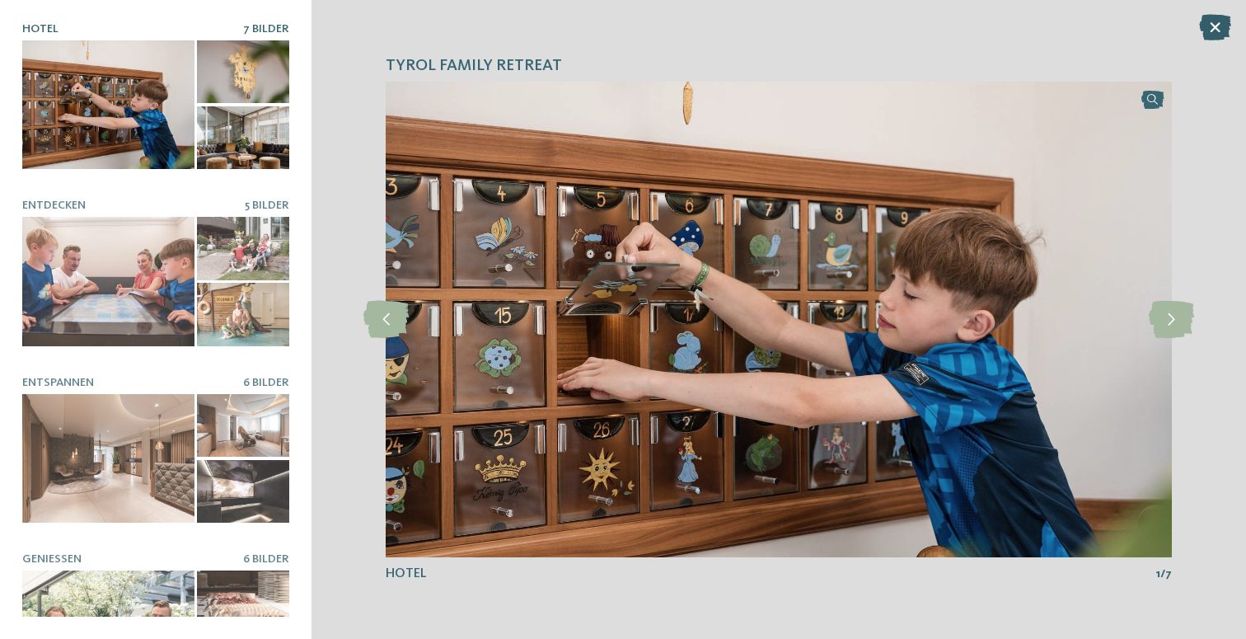
click at [1208, 28] on icon at bounding box center [1215, 27] width 32 height 26
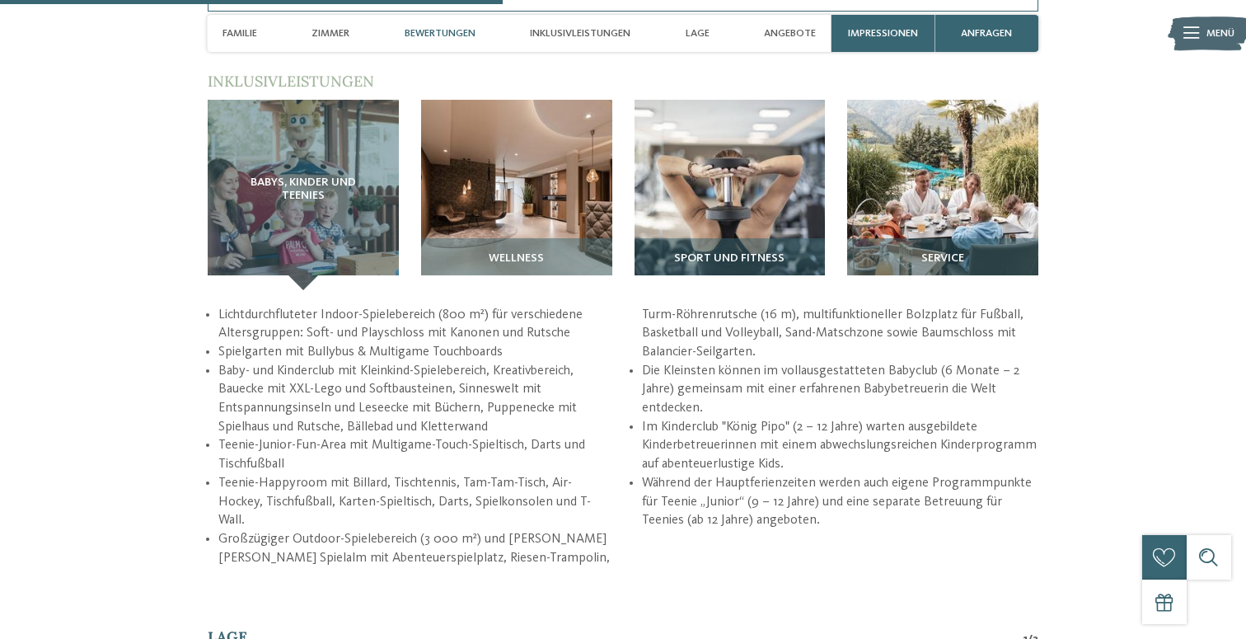
scroll to position [2049, 0]
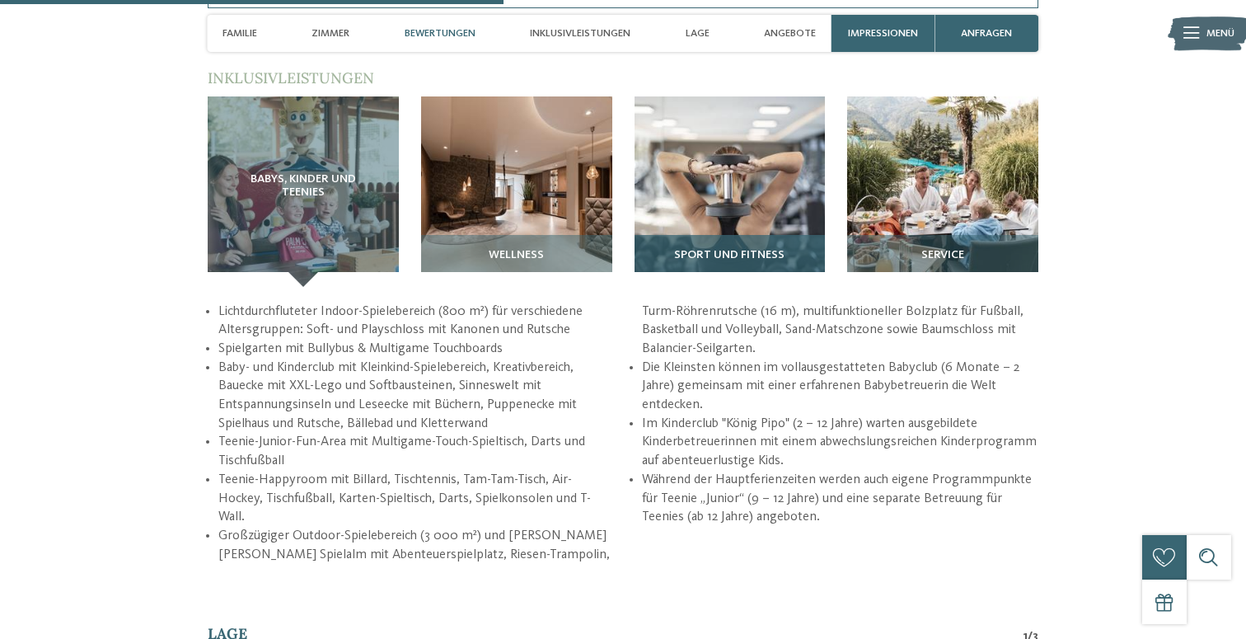
click at [729, 260] on span "Sport und Fitness" at bounding box center [729, 255] width 110 height 13
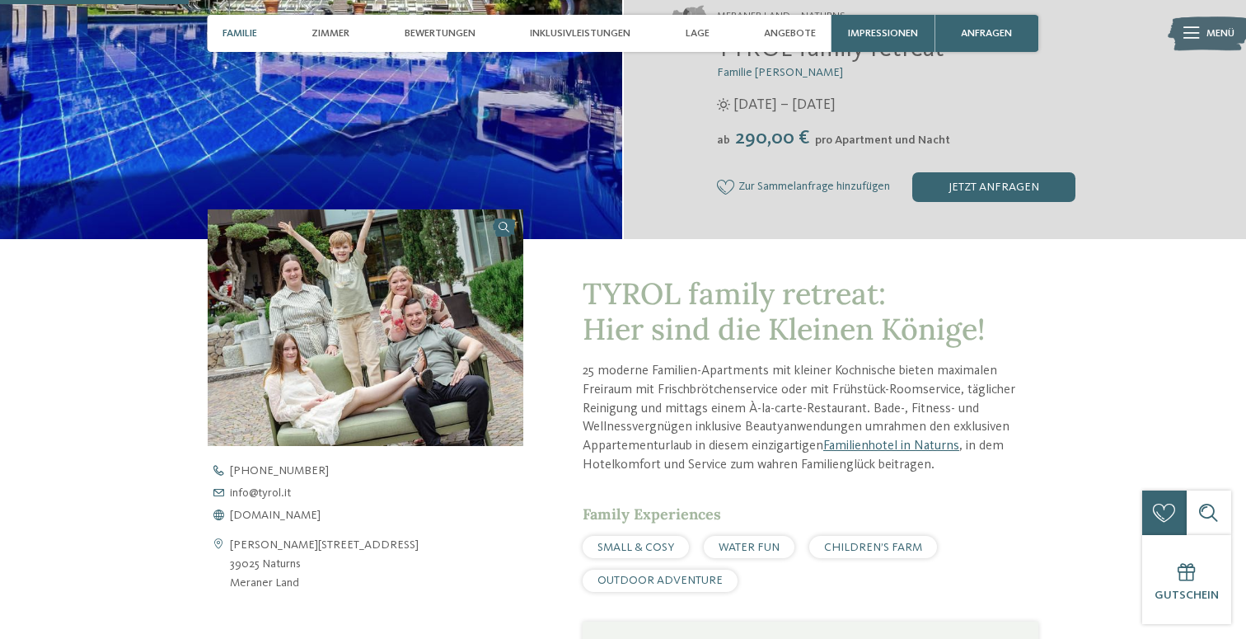
scroll to position [0, 0]
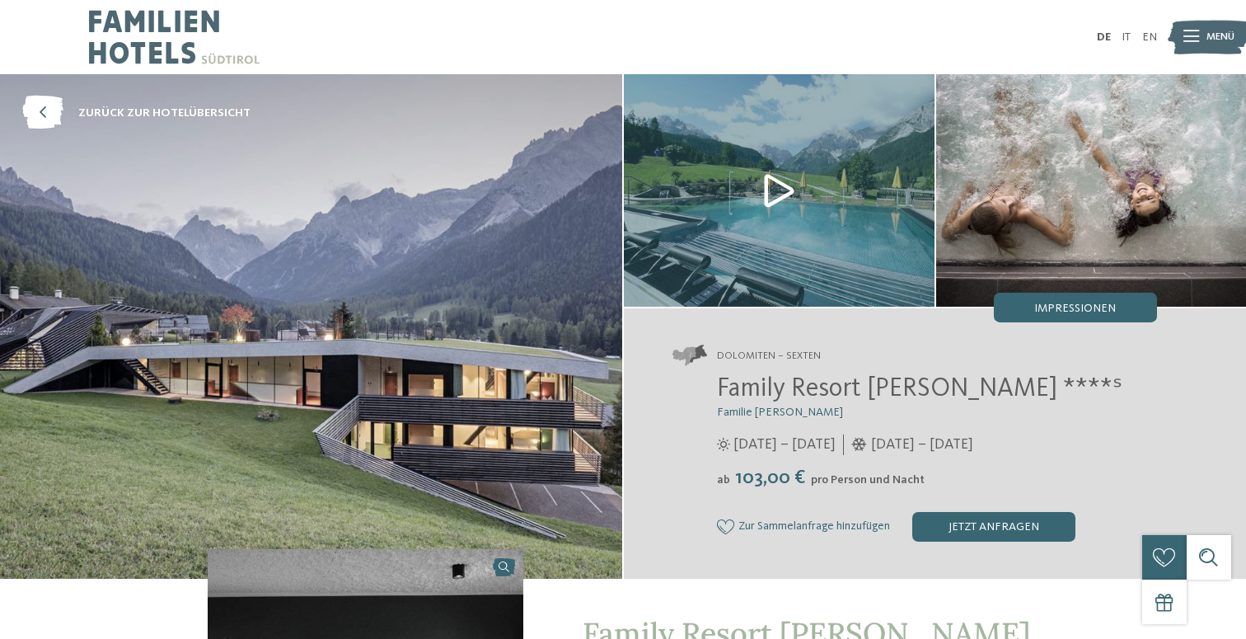
click at [557, 351] on img at bounding box center [311, 326] width 622 height 504
click at [1058, 312] on span "Impressionen" at bounding box center [1075, 308] width 82 height 12
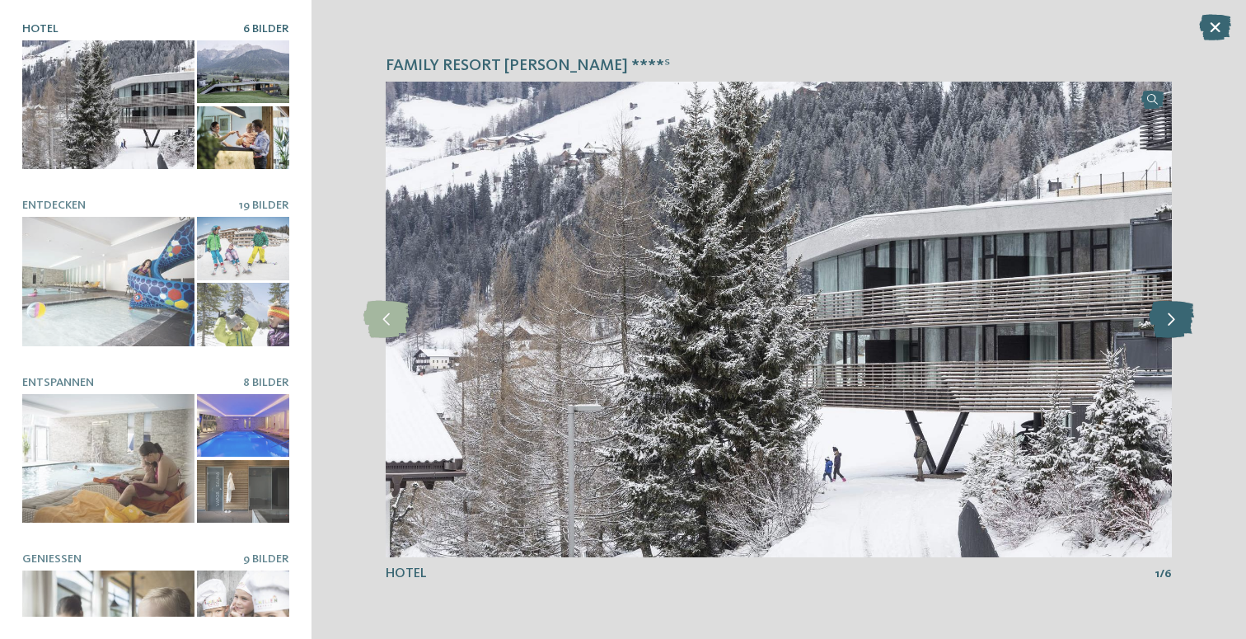
click at [1166, 318] on icon at bounding box center [1171, 319] width 45 height 37
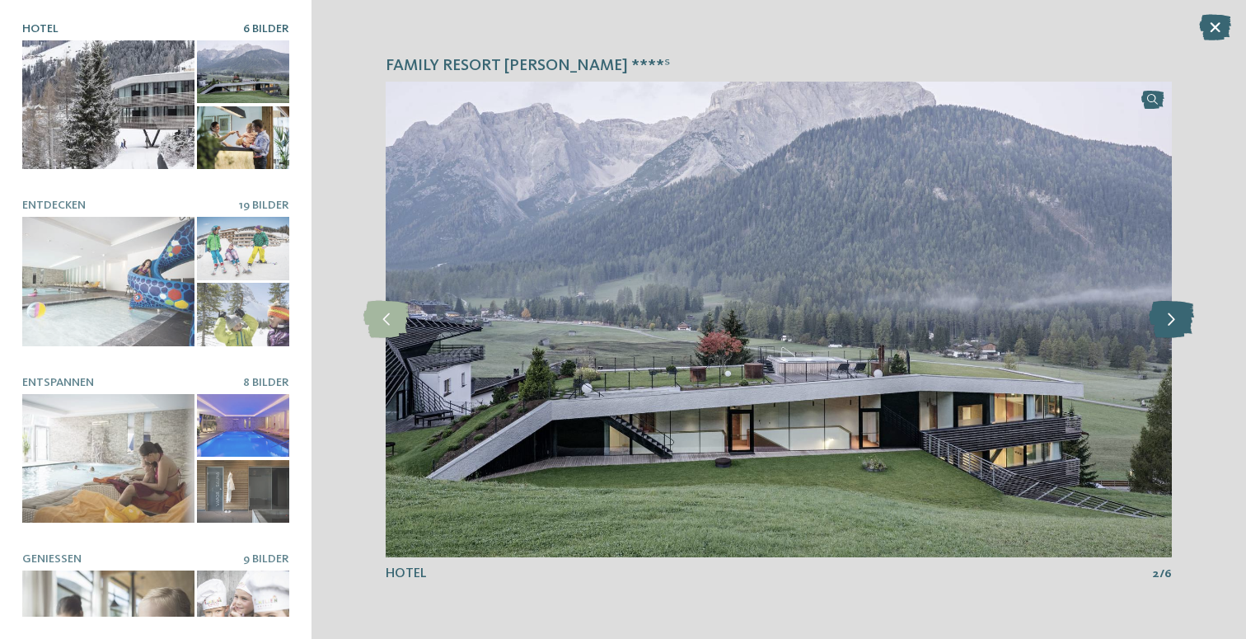
click at [1166, 318] on icon at bounding box center [1171, 319] width 45 height 37
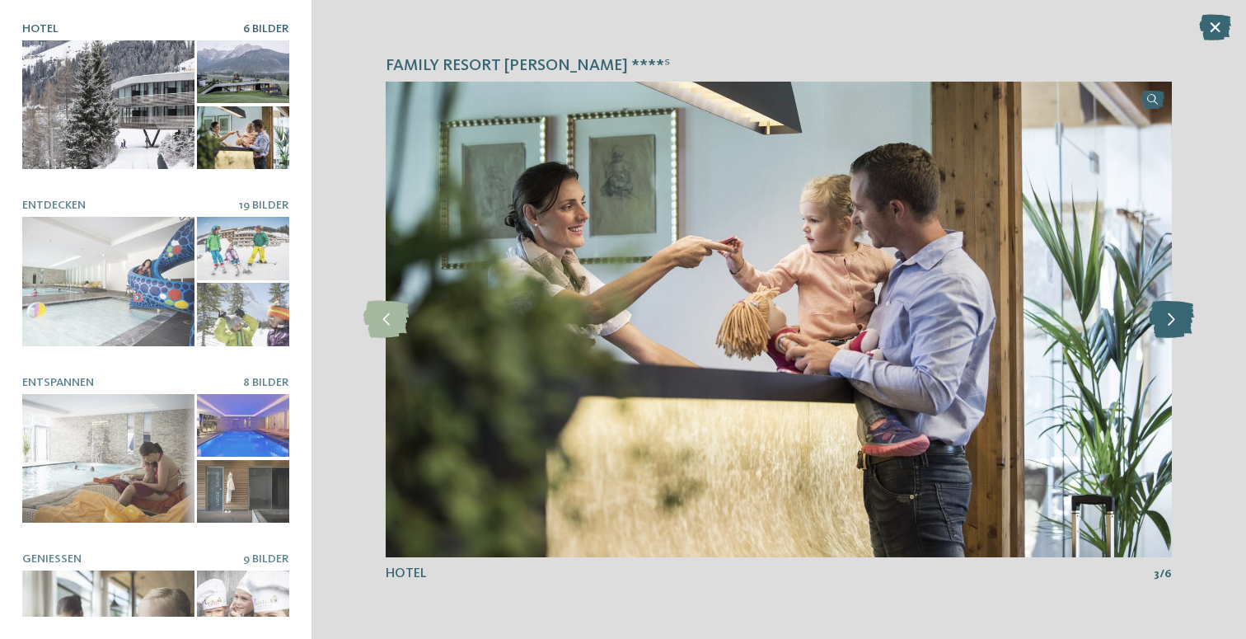
click at [1166, 318] on icon at bounding box center [1171, 319] width 45 height 37
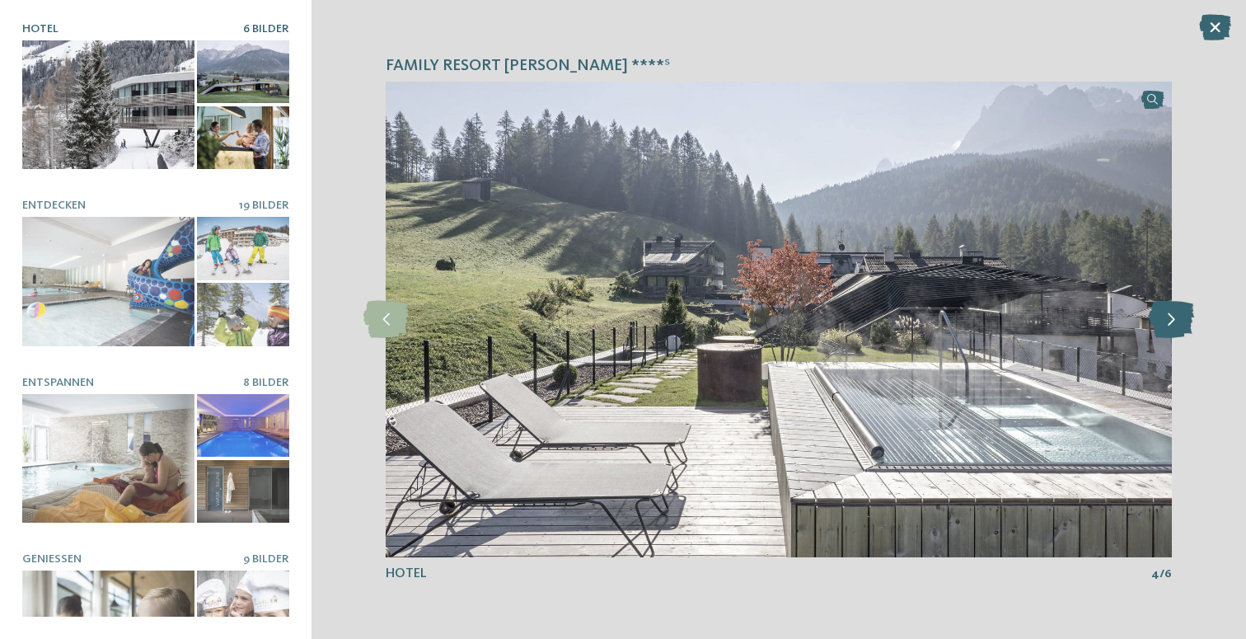
click at [1166, 318] on icon at bounding box center [1171, 319] width 45 height 37
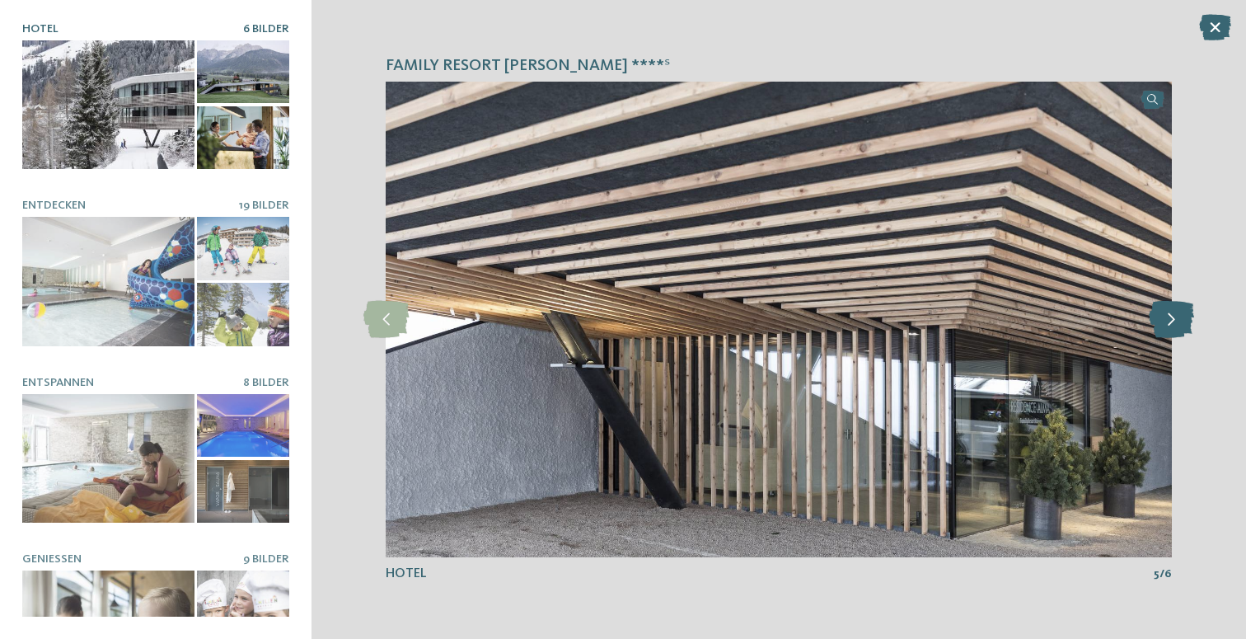
click at [1166, 318] on icon at bounding box center [1171, 319] width 45 height 37
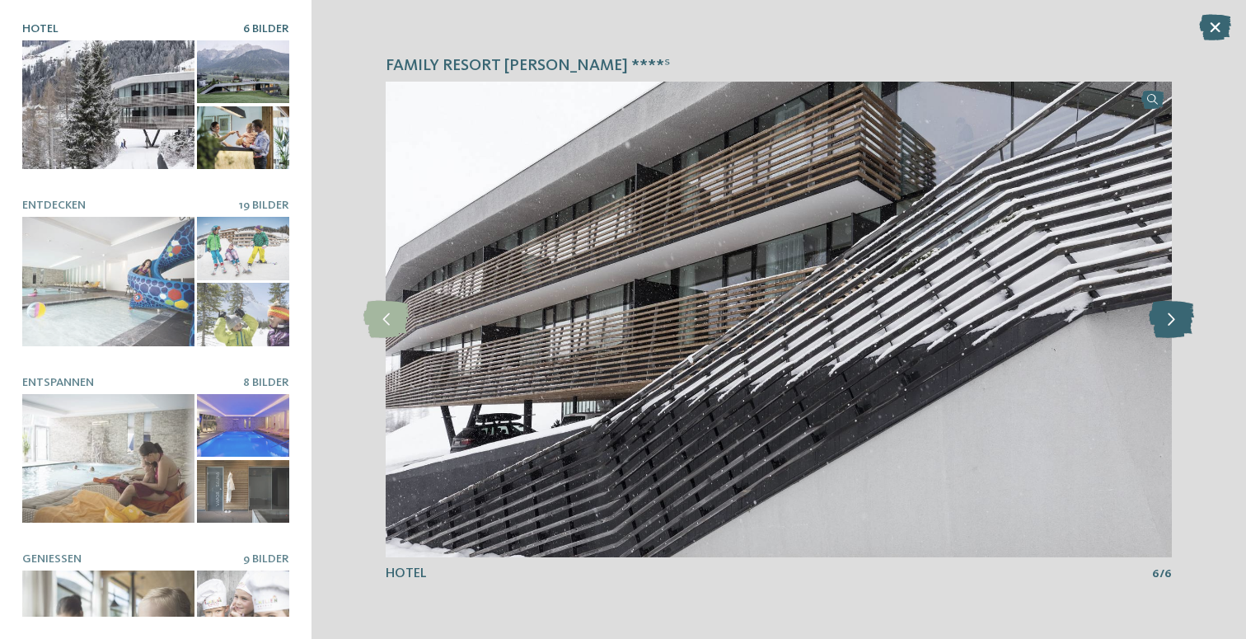
click at [1166, 318] on icon at bounding box center [1171, 319] width 45 height 37
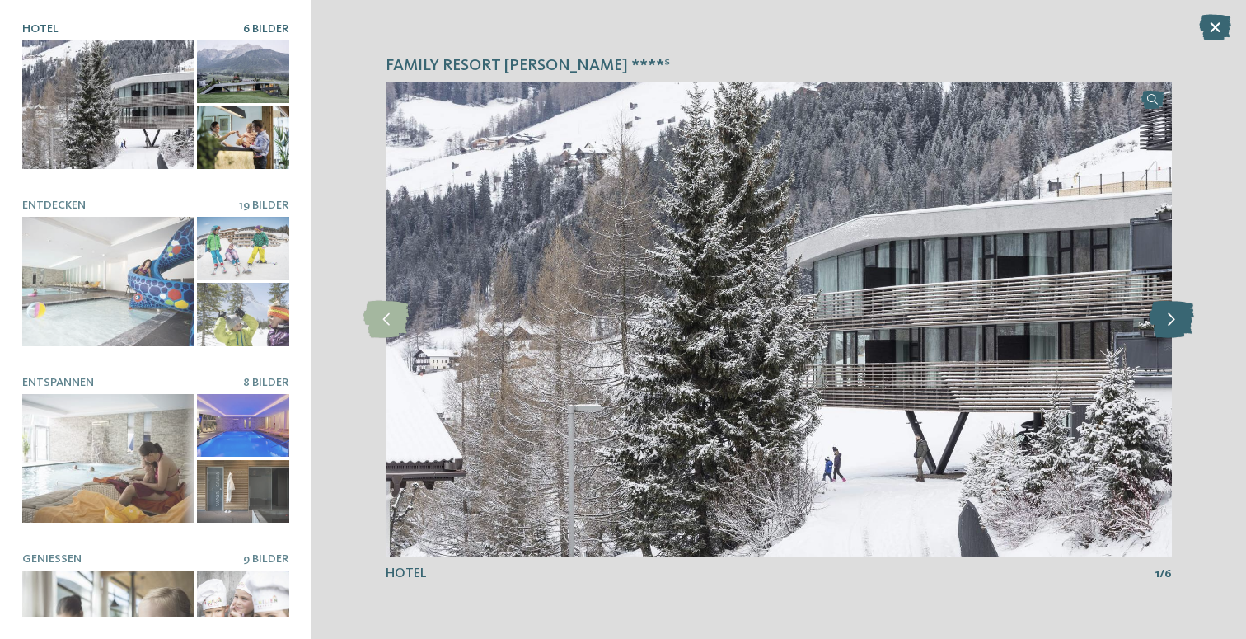
click at [1166, 318] on icon at bounding box center [1171, 319] width 45 height 37
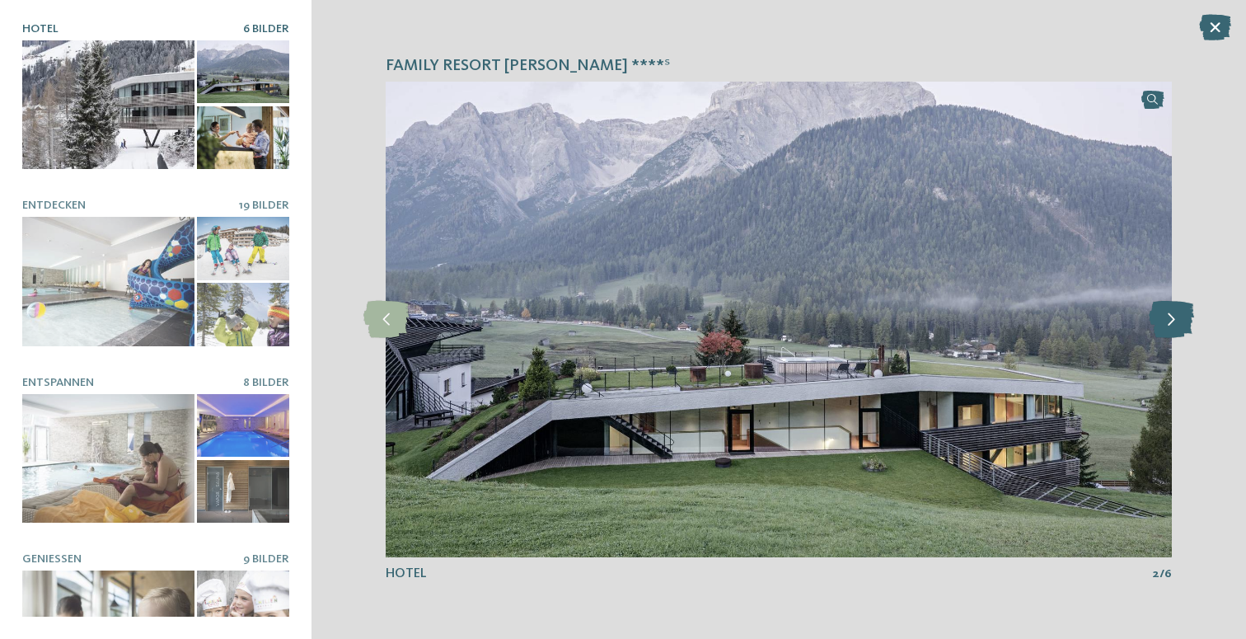
click at [1166, 318] on icon at bounding box center [1171, 319] width 45 height 37
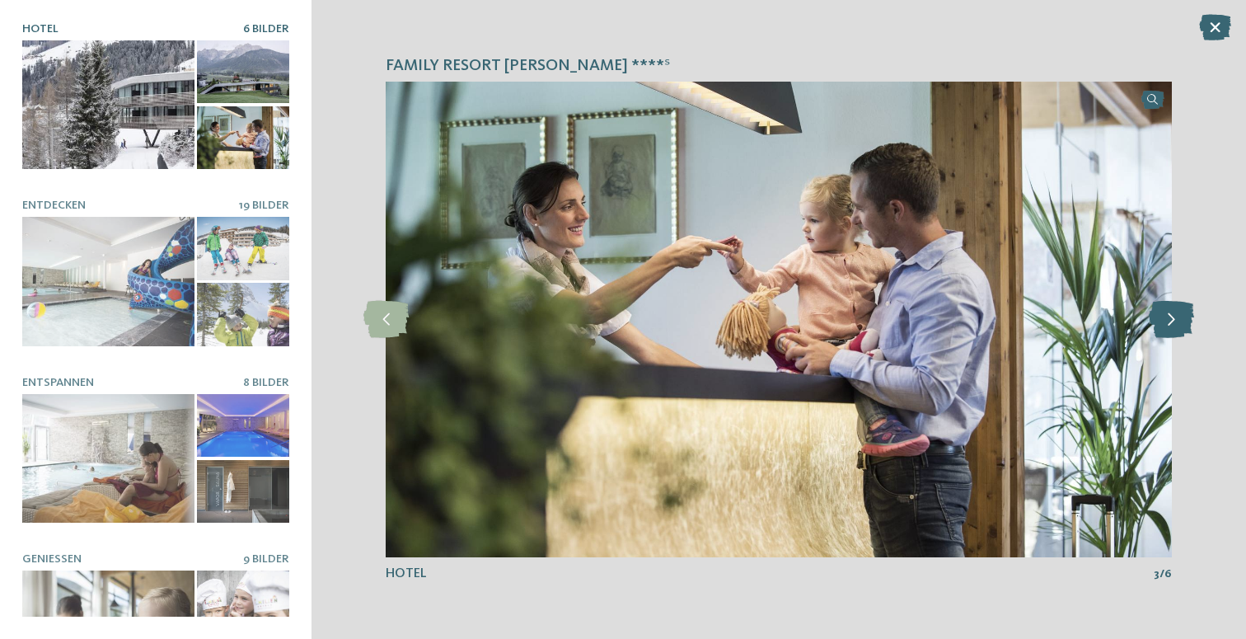
click at [1166, 318] on icon at bounding box center [1171, 319] width 45 height 37
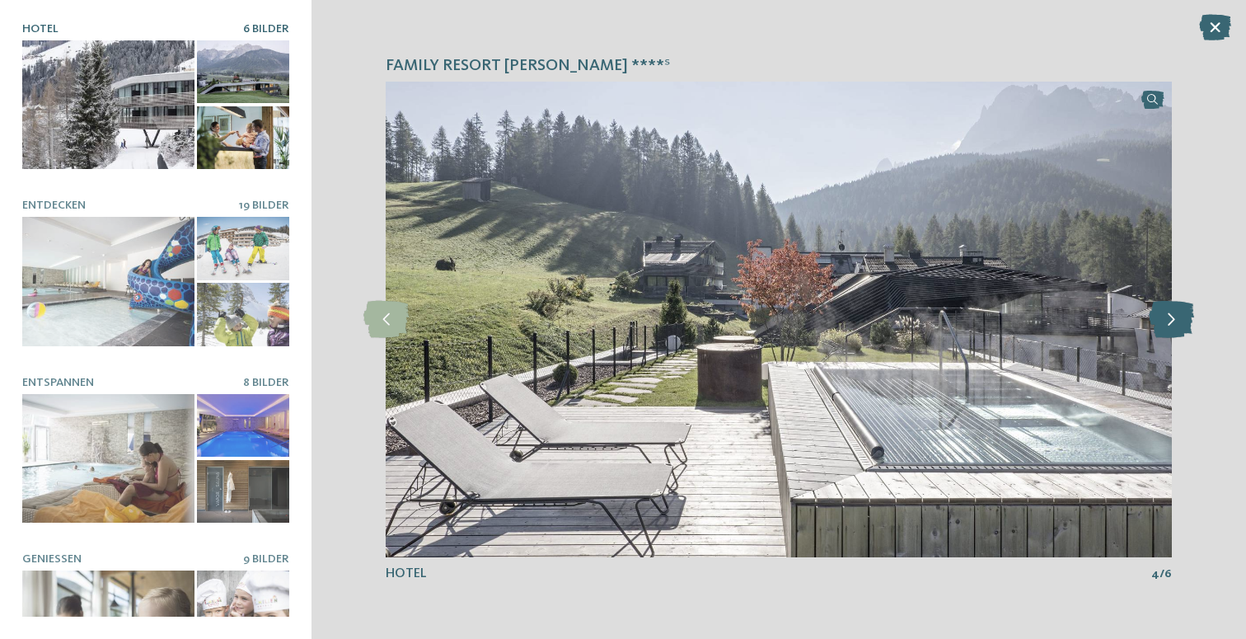
click at [1166, 318] on icon at bounding box center [1171, 319] width 45 height 37
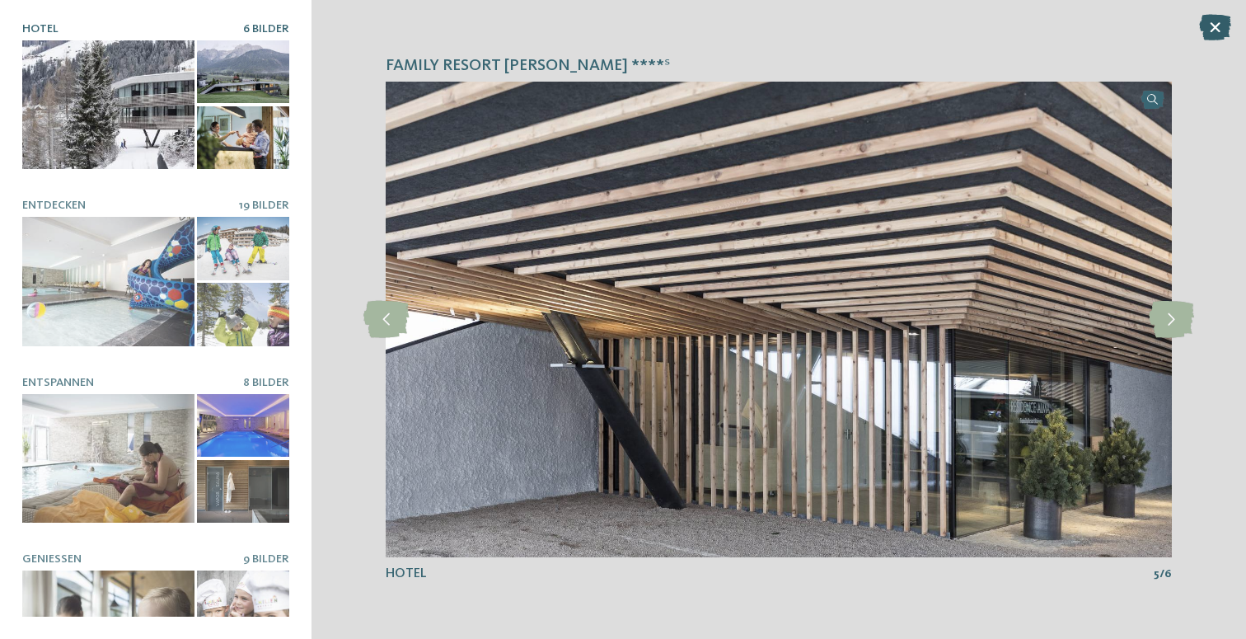
click at [1211, 27] on icon at bounding box center [1215, 27] width 32 height 26
